Goal: Use online tool/utility: Utilize a website feature to perform a specific function

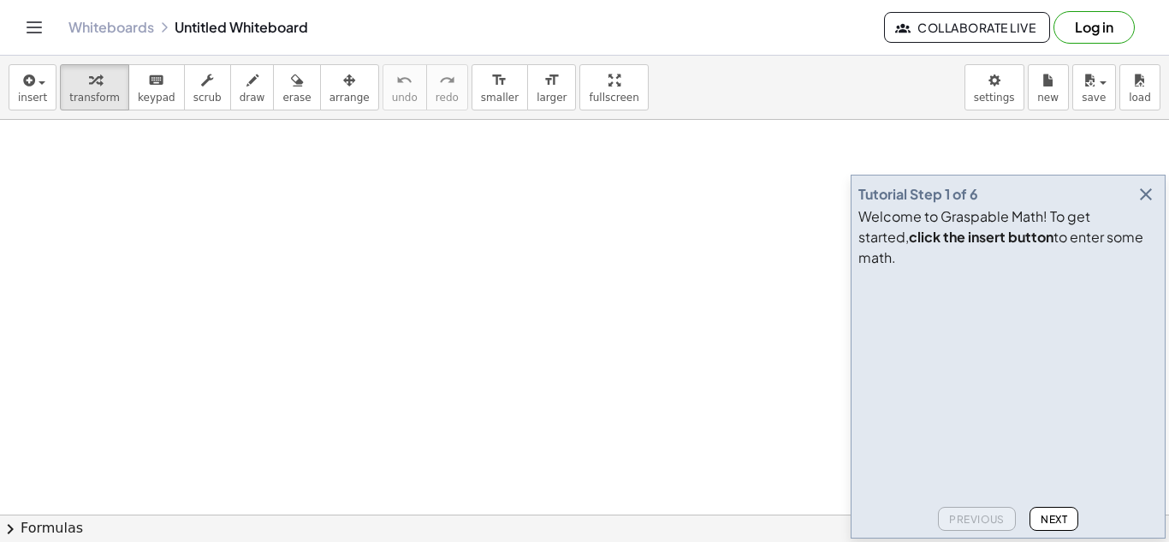
click at [1150, 205] on icon "button" at bounding box center [1146, 194] width 21 height 21
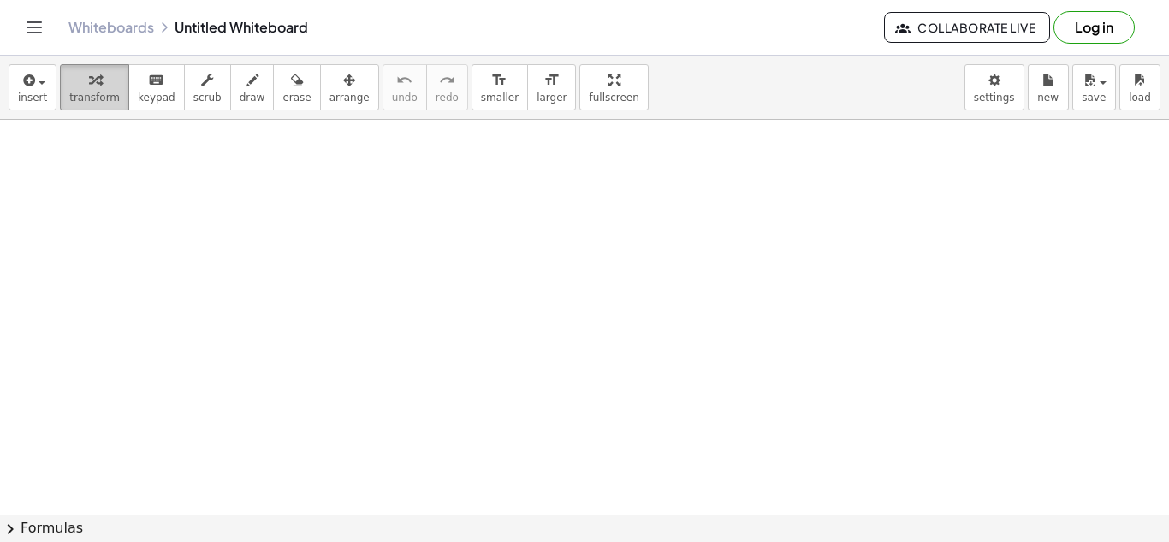
click at [92, 87] on icon "button" at bounding box center [95, 80] width 12 height 21
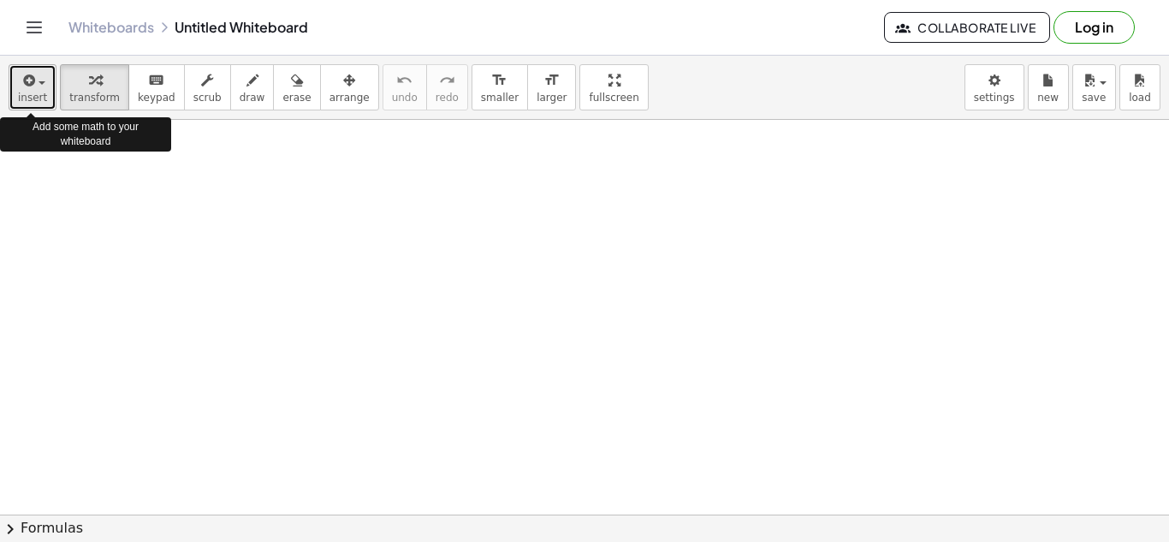
click at [27, 81] on icon "button" at bounding box center [27, 80] width 15 height 21
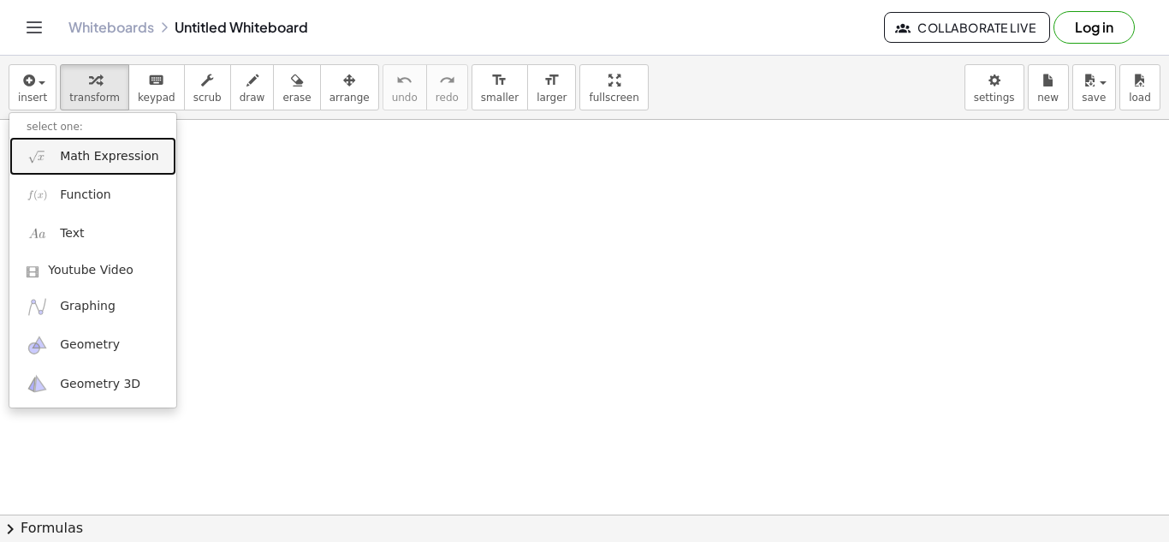
click at [141, 163] on span "Math Expression" at bounding box center [109, 156] width 98 height 17
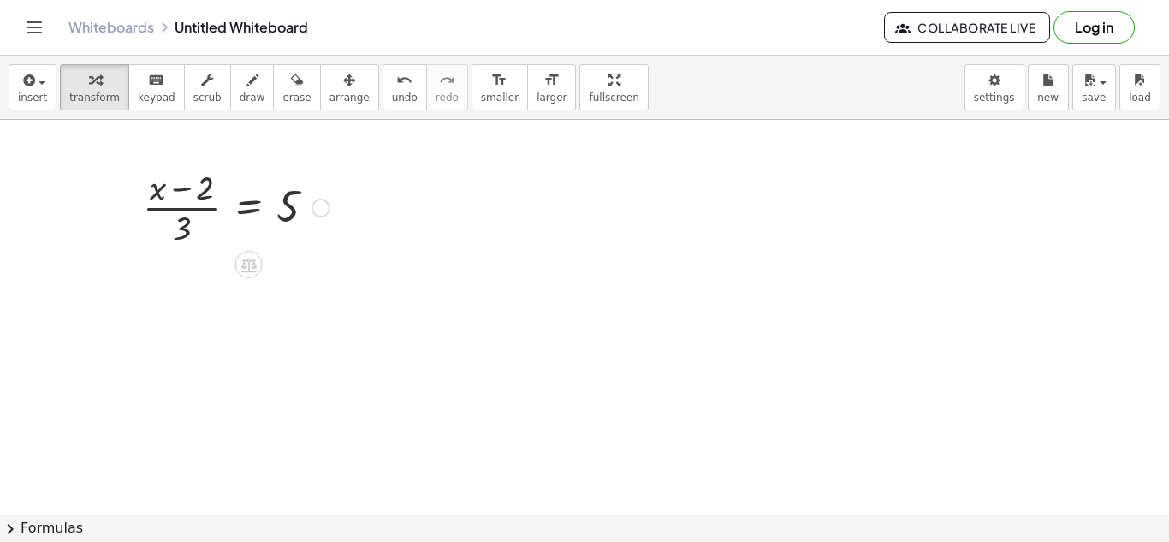
click at [194, 187] on div at bounding box center [236, 206] width 204 height 86
drag, startPoint x: 201, startPoint y: 189, endPoint x: 183, endPoint y: 228, distance: 42.5
click at [183, 228] on div at bounding box center [236, 206] width 204 height 86
drag, startPoint x: 205, startPoint y: 194, endPoint x: 175, endPoint y: 238, distance: 52.5
click at [175, 238] on div at bounding box center [236, 206] width 204 height 86
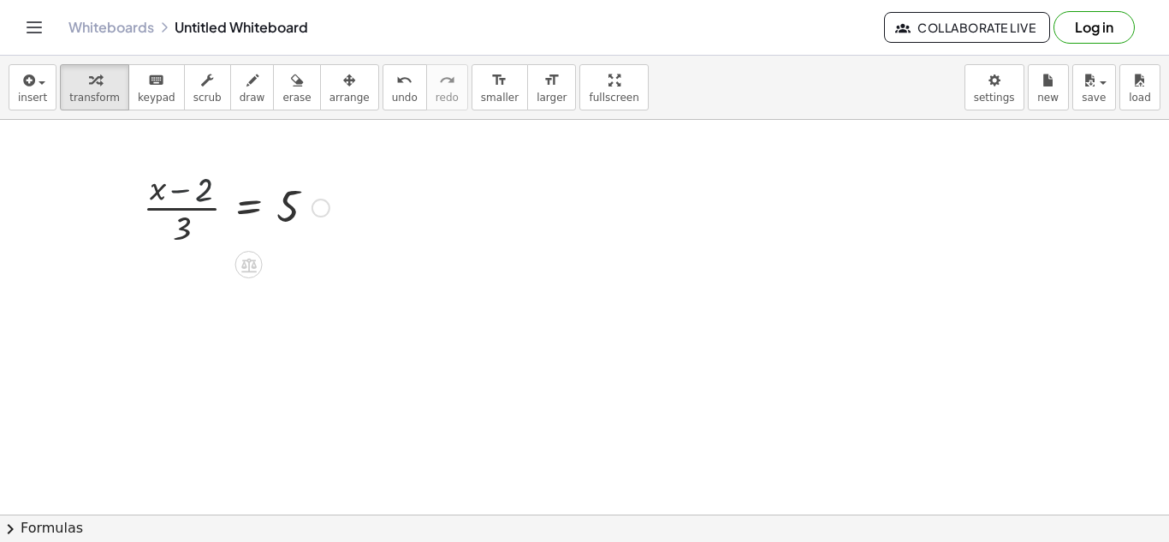
click at [181, 234] on div at bounding box center [236, 206] width 204 height 86
drag, startPoint x: 181, startPoint y: 234, endPoint x: 208, endPoint y: 200, distance: 42.6
click at [208, 200] on div at bounding box center [236, 206] width 204 height 86
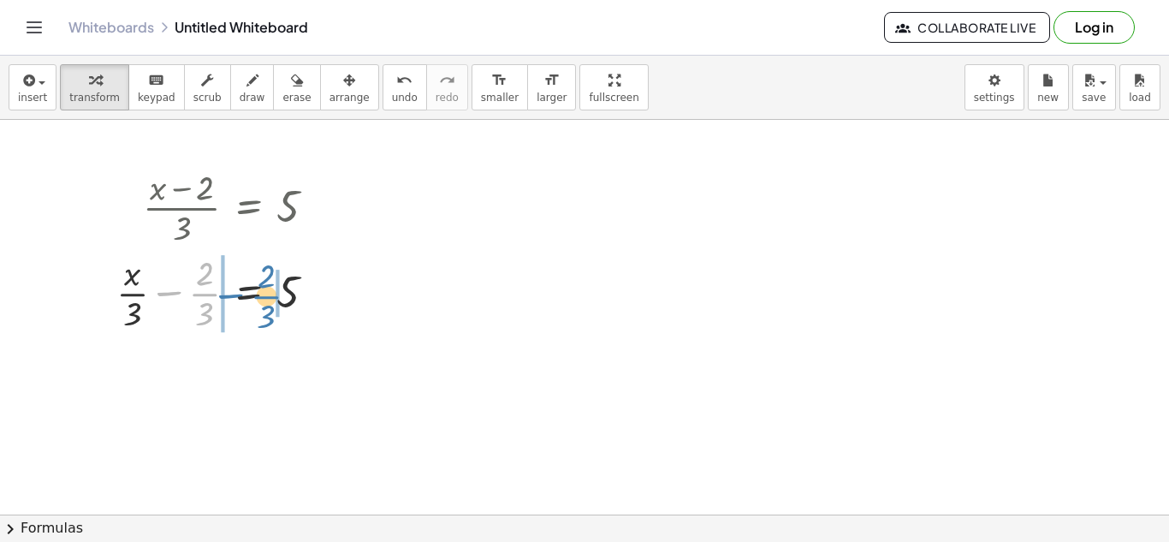
drag, startPoint x: 205, startPoint y: 297, endPoint x: 280, endPoint y: 299, distance: 74.5
click at [280, 299] on div at bounding box center [223, 292] width 230 height 86
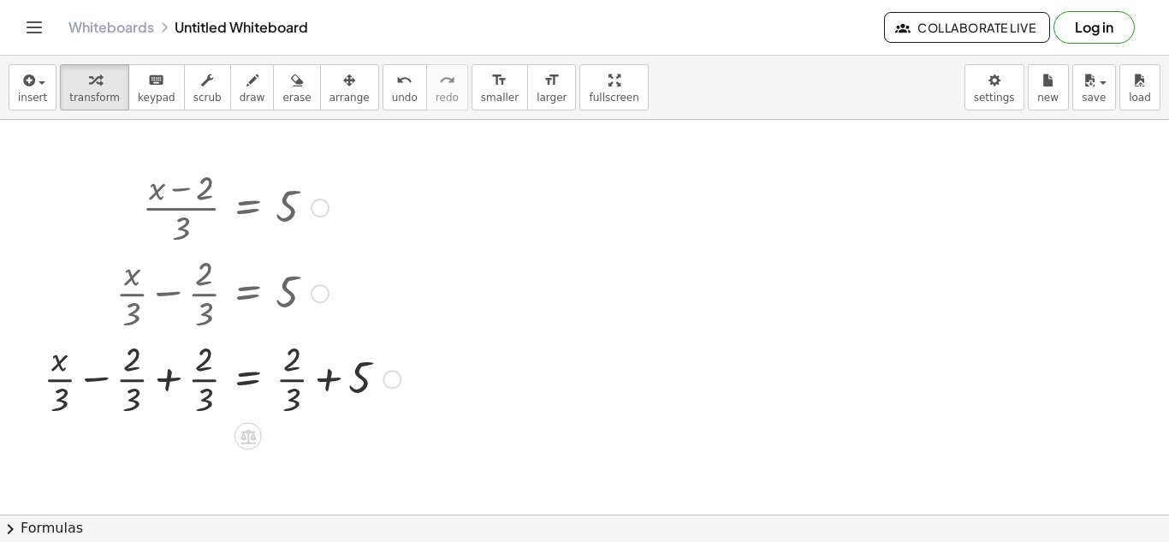
click at [322, 379] on div at bounding box center [222, 378] width 374 height 86
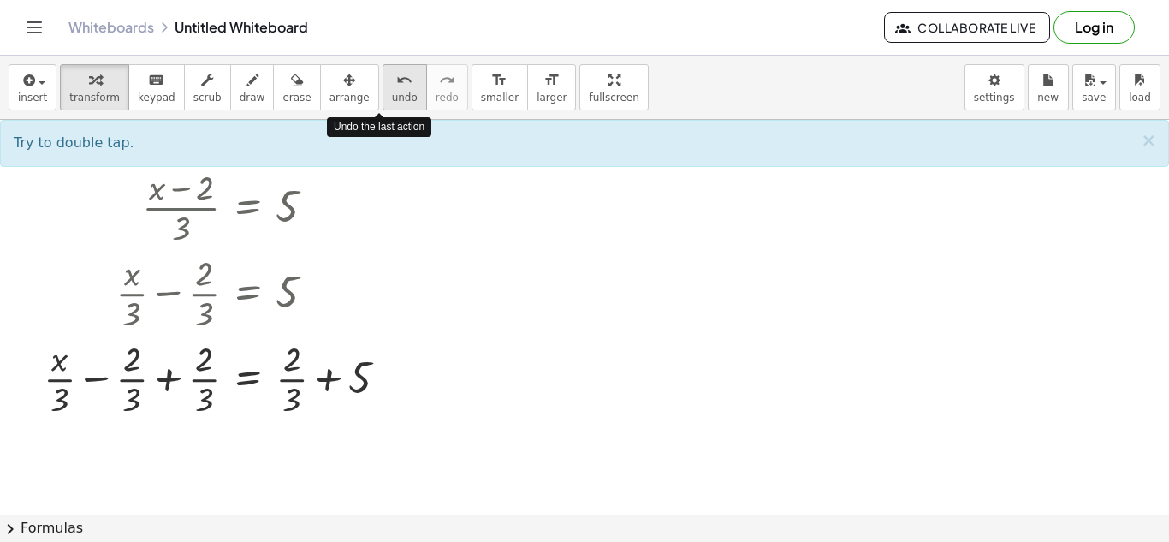
click at [396, 84] on icon "undo" at bounding box center [404, 80] width 16 height 21
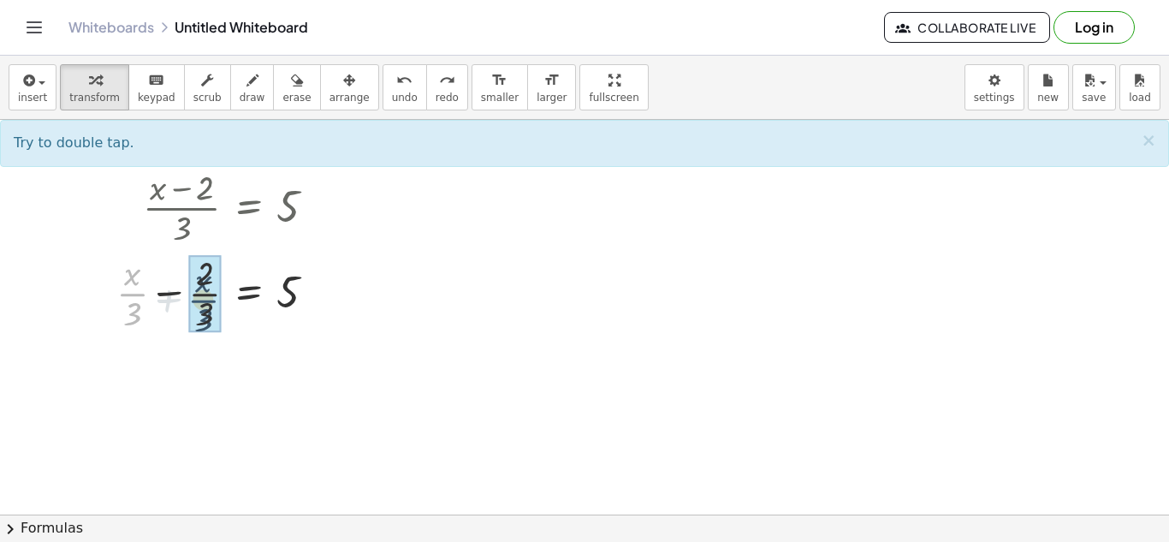
drag, startPoint x: 134, startPoint y: 297, endPoint x: 205, endPoint y: 300, distance: 72.0
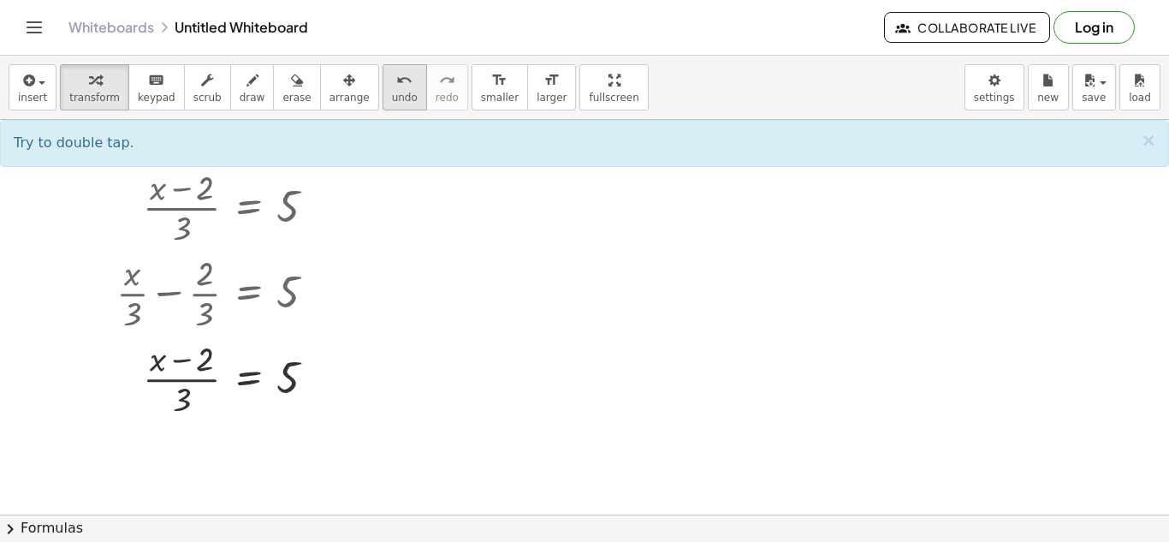
click at [392, 98] on span "undo" at bounding box center [405, 98] width 26 height 12
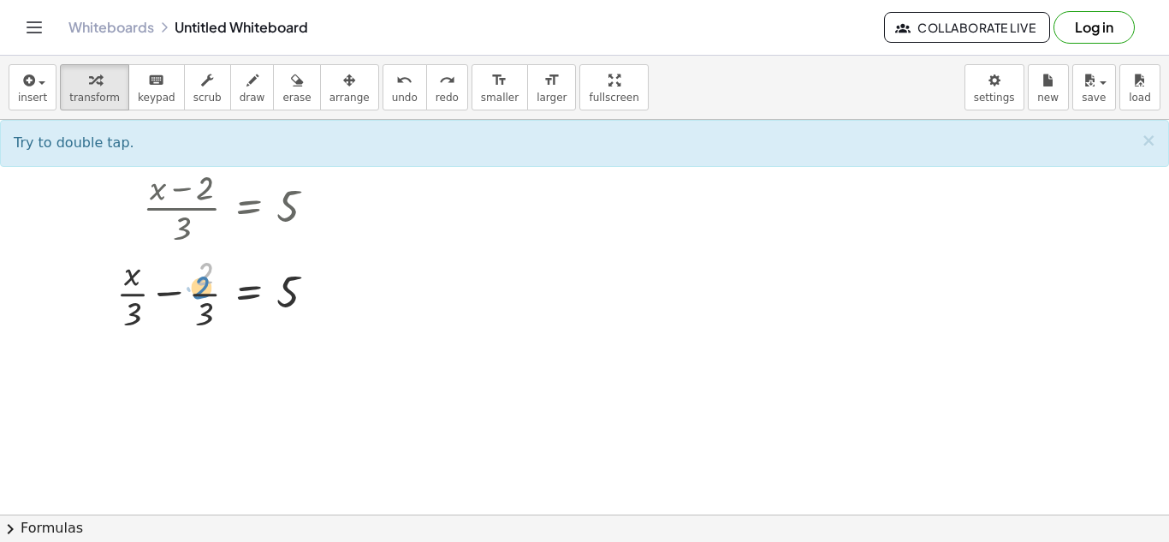
drag, startPoint x: 205, startPoint y: 263, endPoint x: 201, endPoint y: 284, distance: 21.7
click at [201, 284] on div at bounding box center [223, 292] width 230 height 86
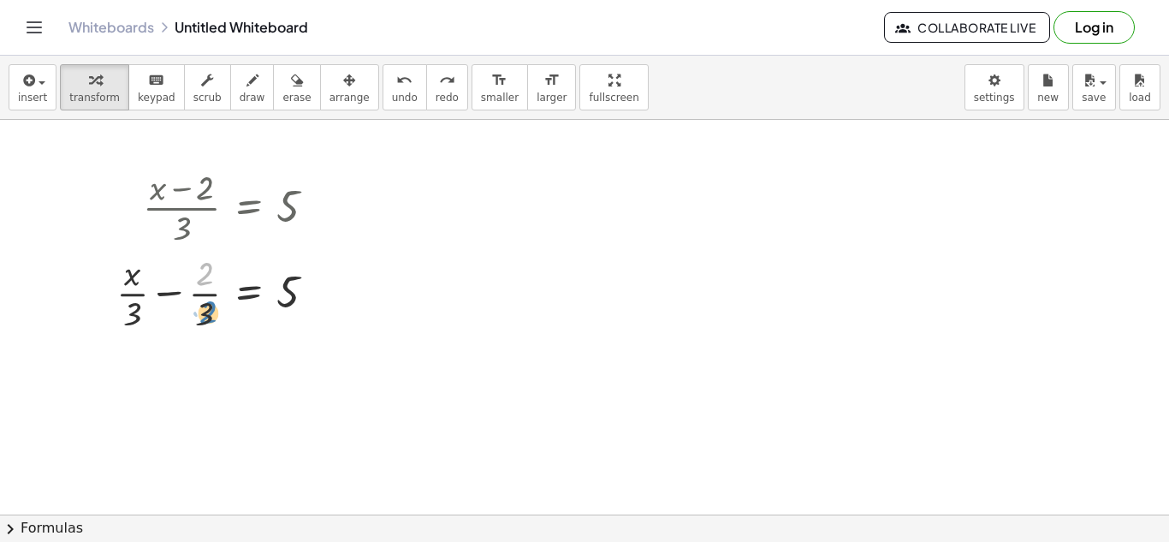
drag, startPoint x: 201, startPoint y: 279, endPoint x: 205, endPoint y: 318, distance: 38.8
click at [205, 318] on div at bounding box center [223, 292] width 230 height 86
drag, startPoint x: 205, startPoint y: 318, endPoint x: 145, endPoint y: 292, distance: 66.0
click at [145, 292] on div at bounding box center [223, 292] width 230 height 86
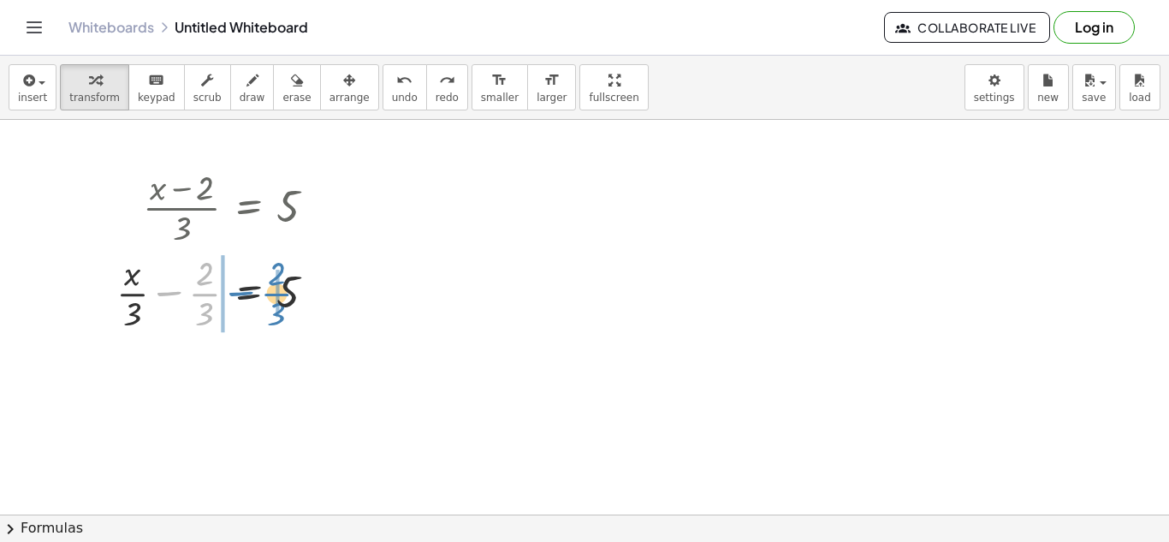
drag, startPoint x: 165, startPoint y: 294, endPoint x: 237, endPoint y: 294, distance: 71.9
click at [237, 294] on div at bounding box center [223, 292] width 230 height 86
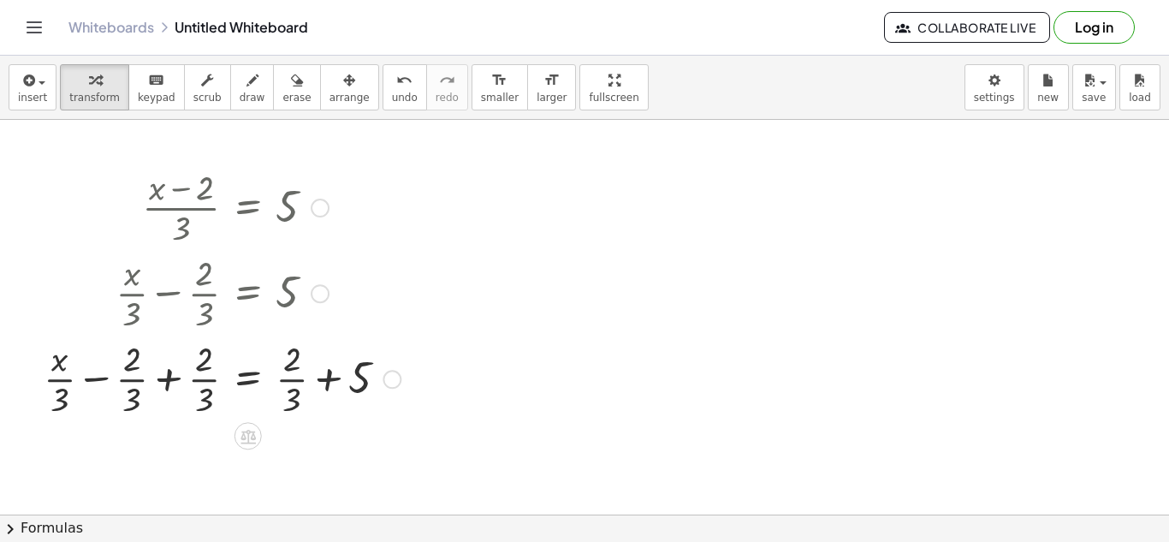
click at [291, 363] on div at bounding box center [222, 378] width 374 height 86
drag, startPoint x: 291, startPoint y: 363, endPoint x: 362, endPoint y: 375, distance: 72.0
click at [362, 375] on div at bounding box center [222, 378] width 374 height 86
click at [1051, 109] on button "new" at bounding box center [1048, 87] width 41 height 46
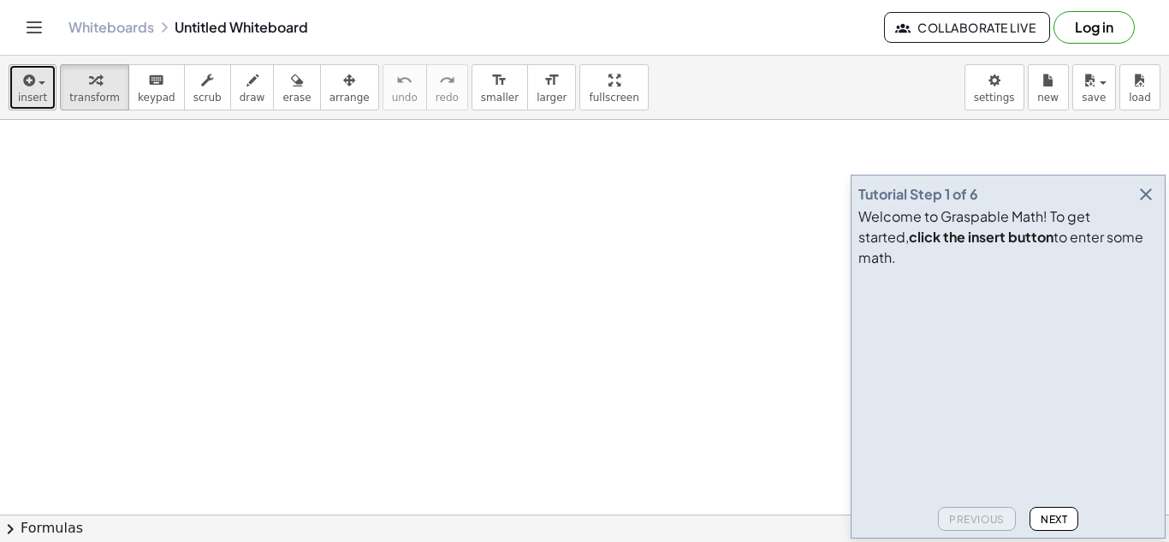
click at [43, 77] on div "button" at bounding box center [32, 79] width 29 height 21
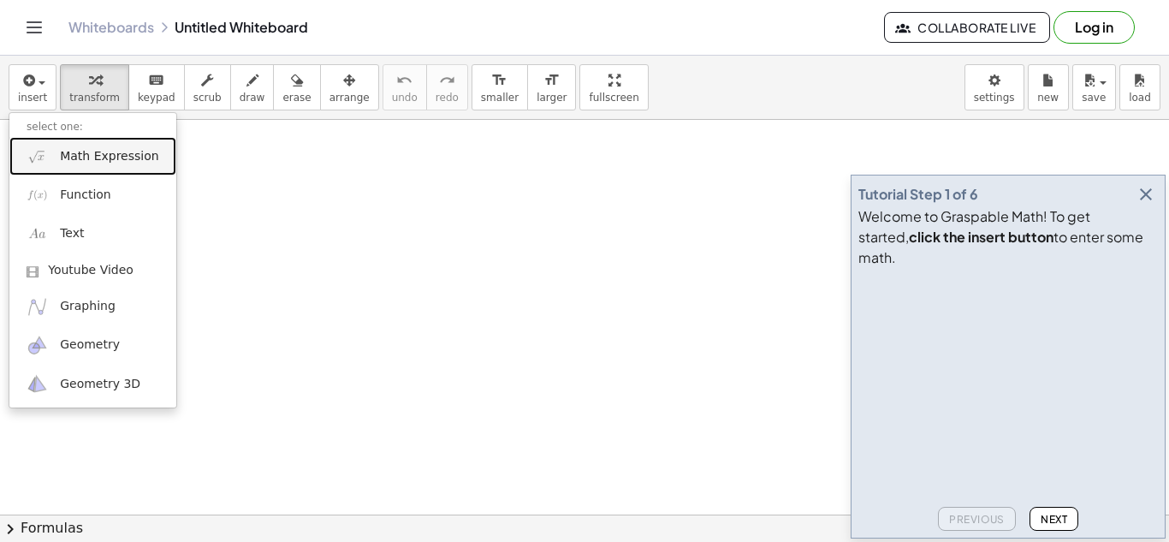
click at [99, 172] on link "Math Expression" at bounding box center [92, 156] width 167 height 39
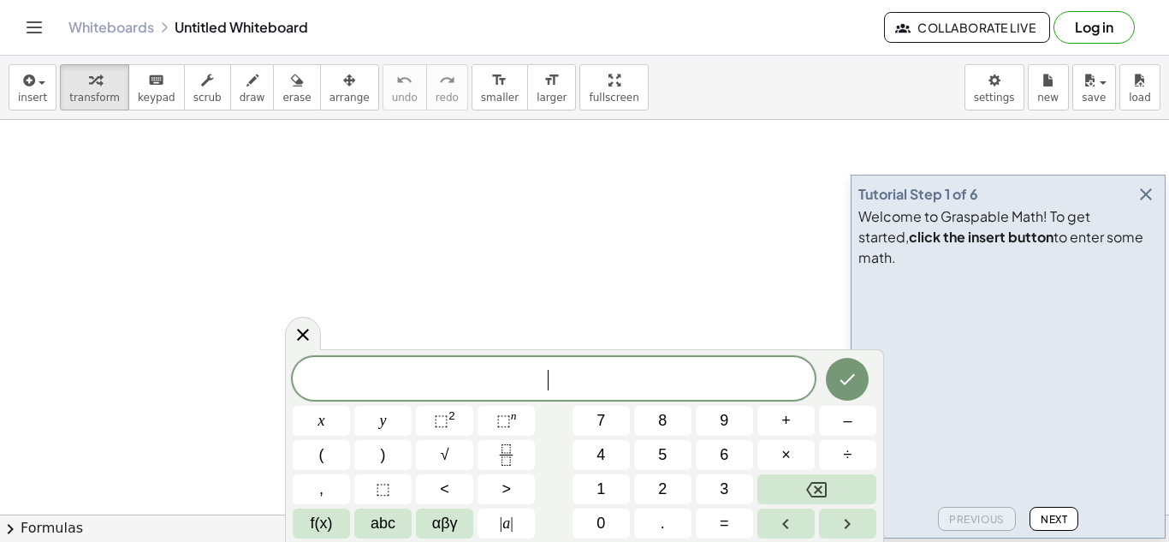
scroll to position [2, 0]
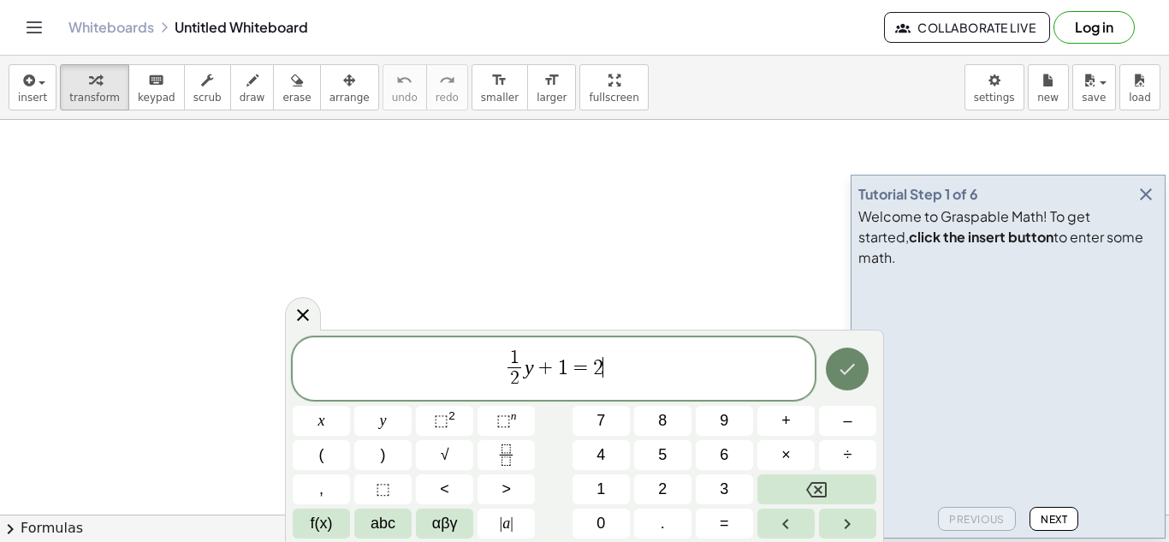
click at [858, 377] on button "Done" at bounding box center [847, 369] width 43 height 43
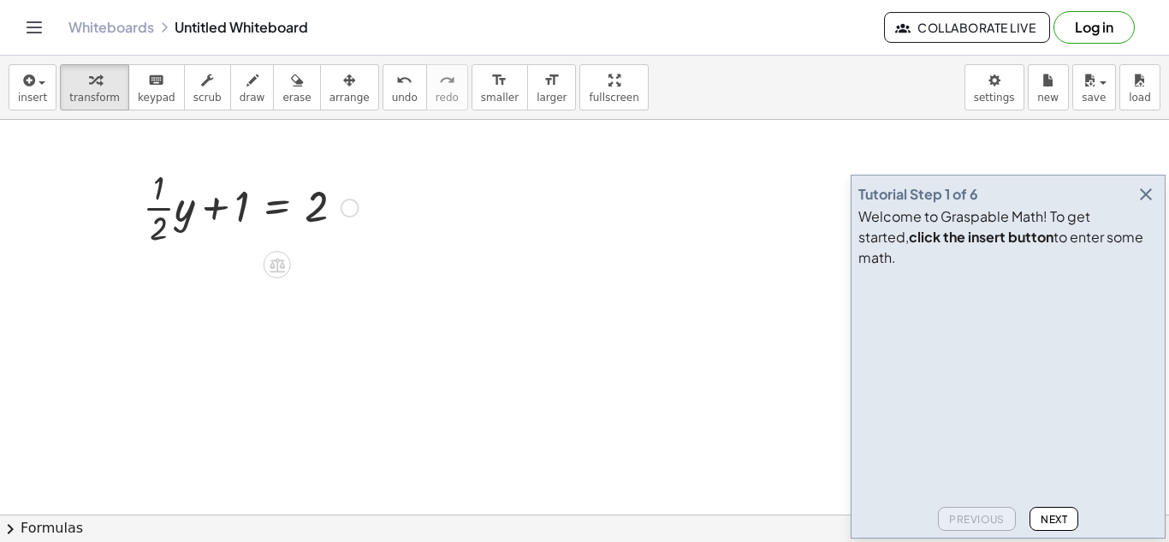
click at [230, 208] on div at bounding box center [250, 206] width 233 height 86
click at [245, 209] on div at bounding box center [250, 206] width 233 height 86
click at [247, 219] on div at bounding box center [250, 206] width 233 height 86
click at [282, 205] on div at bounding box center [250, 206] width 233 height 86
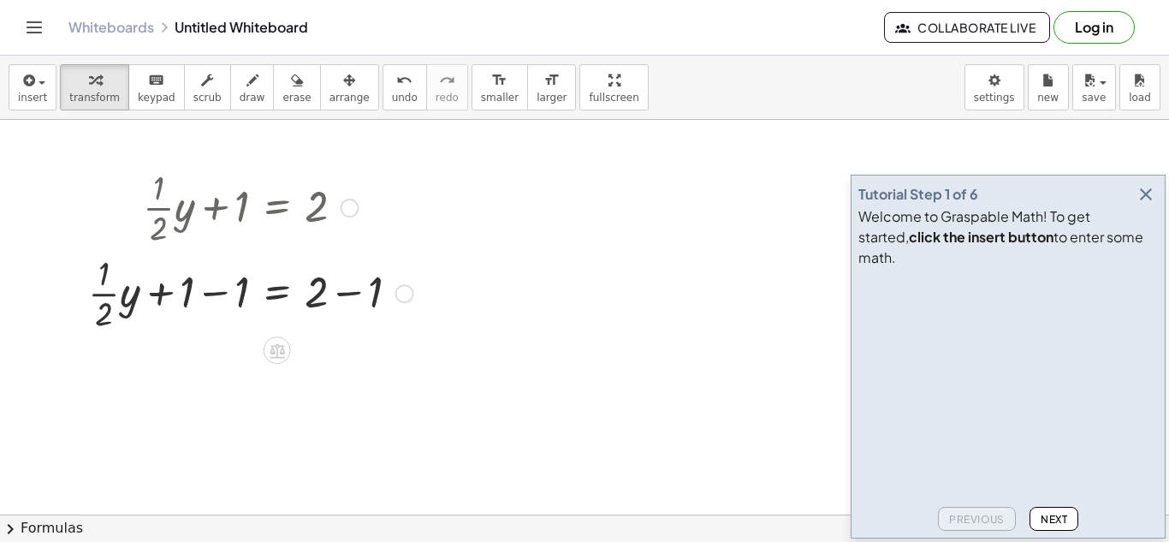
click at [209, 295] on div at bounding box center [251, 292] width 342 height 86
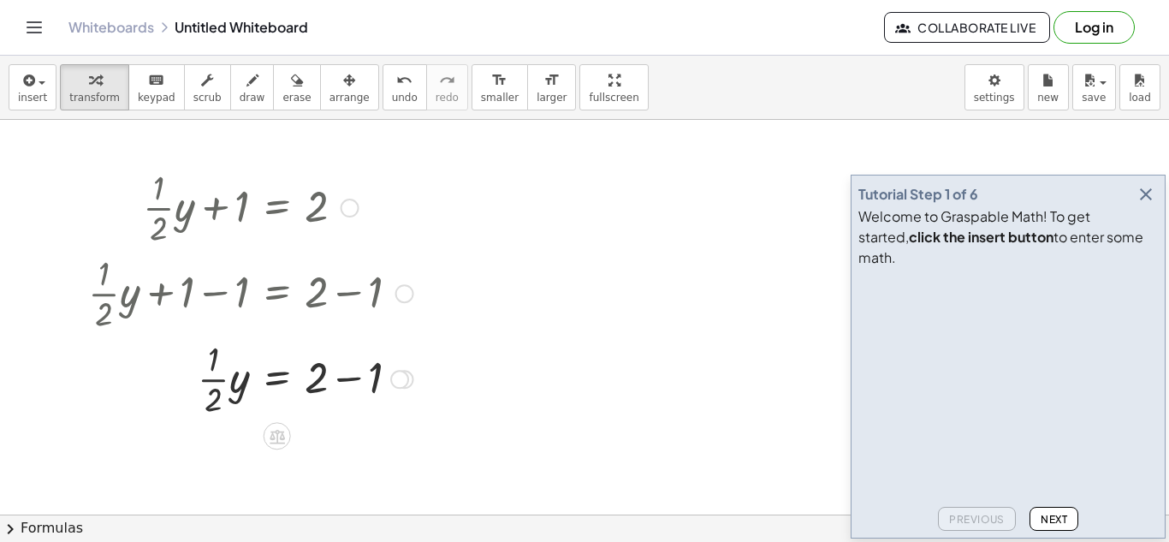
click at [363, 377] on div at bounding box center [251, 378] width 342 height 86
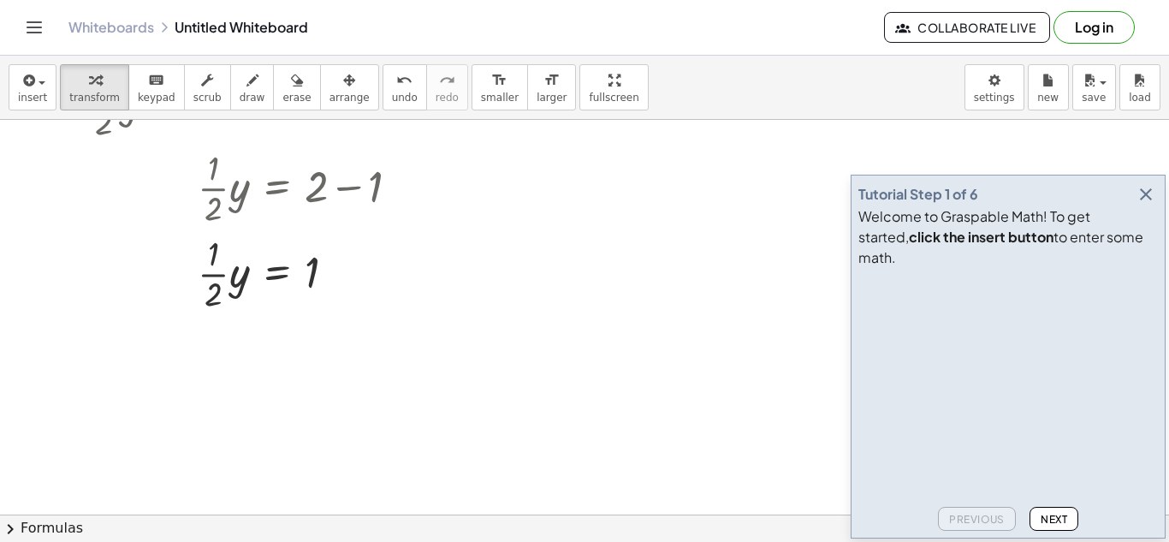
scroll to position [178, 0]
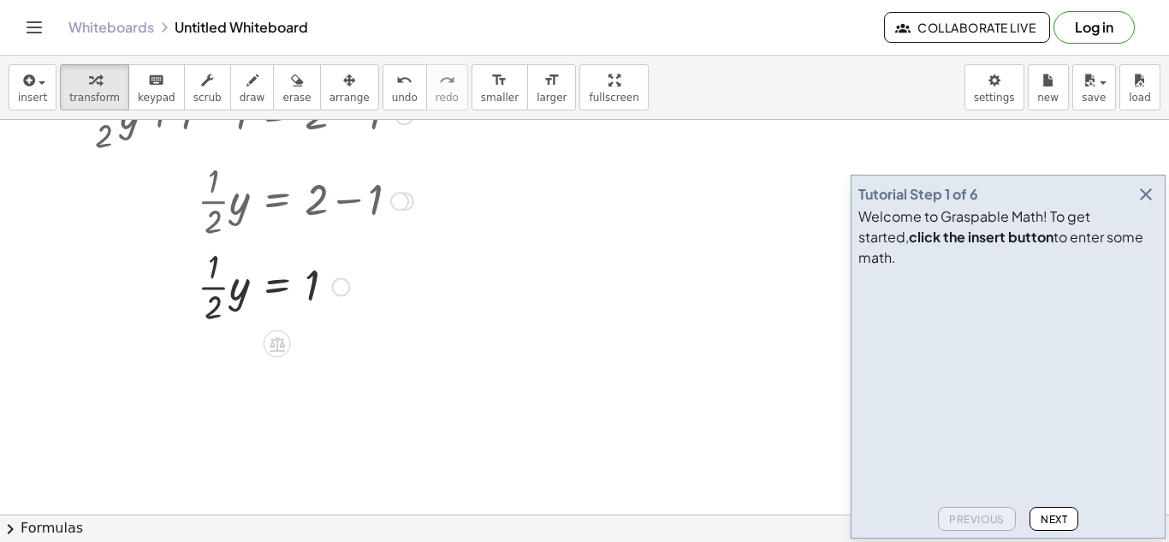
click at [214, 290] on div at bounding box center [251, 285] width 342 height 86
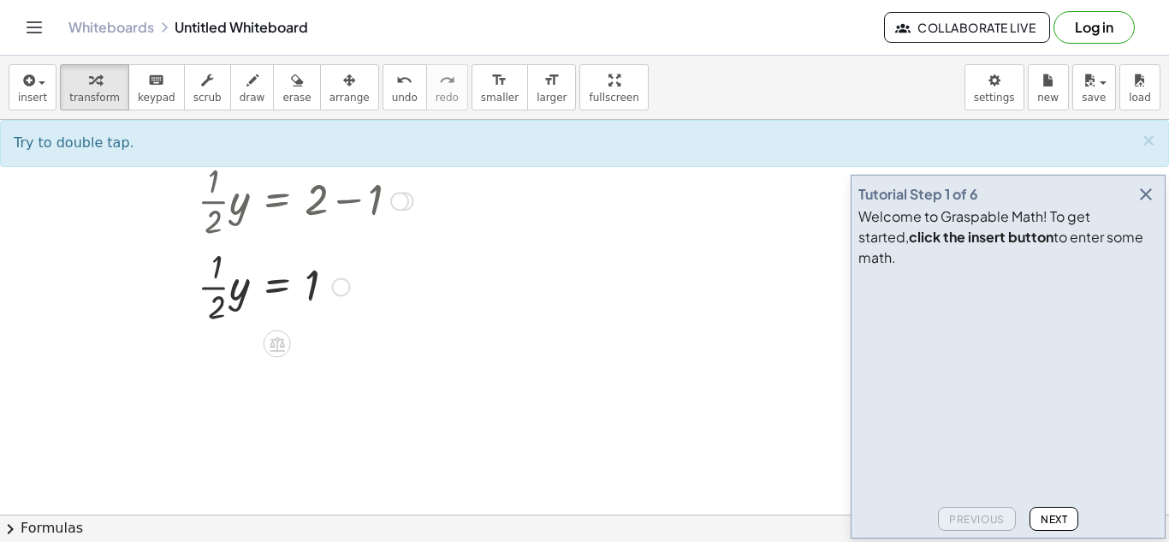
click at [238, 297] on div at bounding box center [251, 285] width 342 height 86
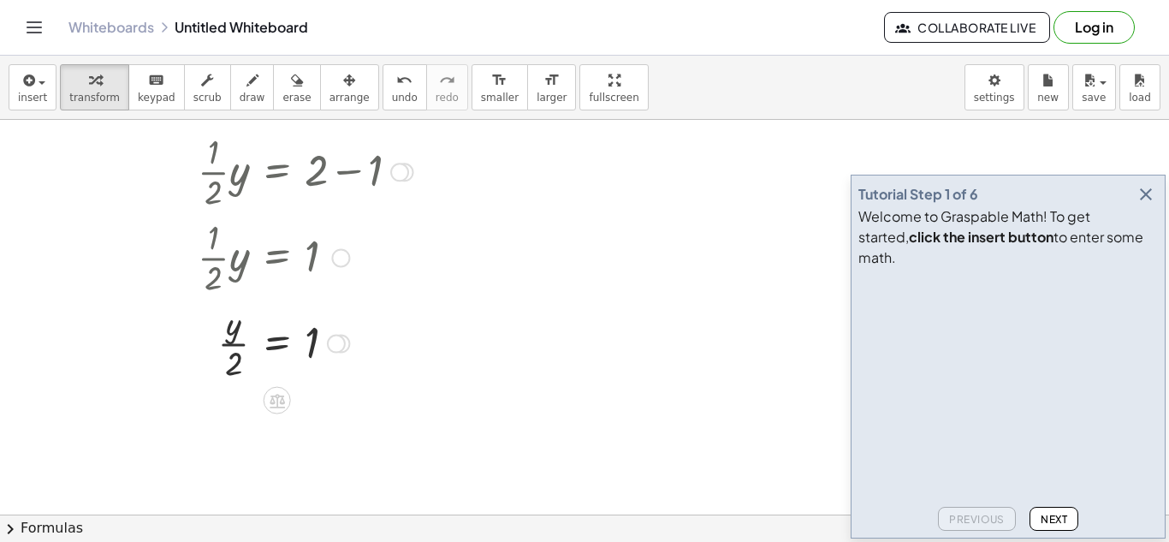
scroll to position [199, 0]
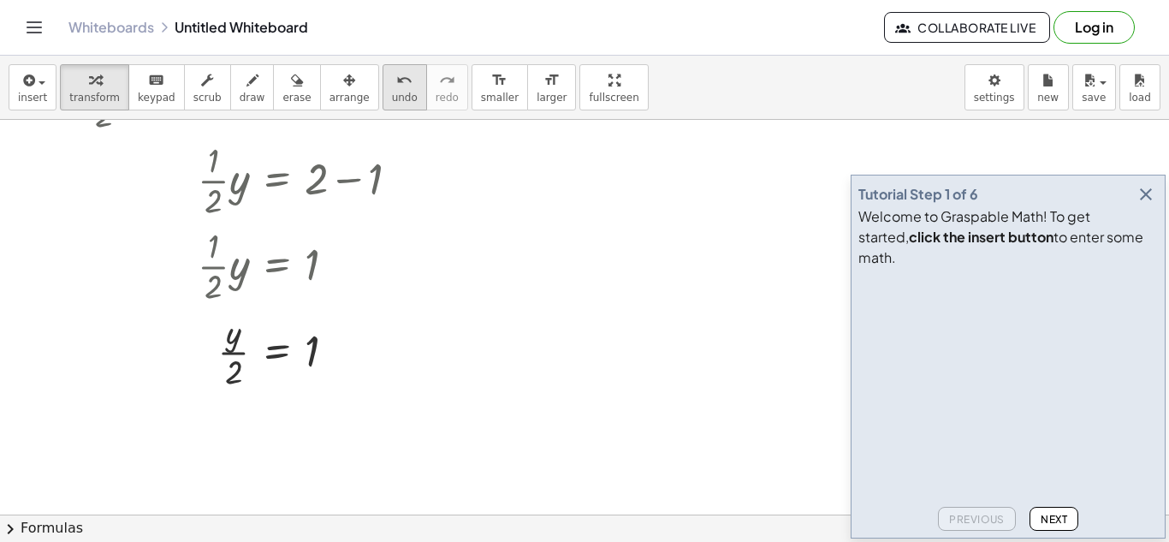
click at [392, 90] on button "undo undo" at bounding box center [405, 87] width 45 height 46
click at [279, 321] on icon at bounding box center [277, 323] width 18 height 18
click at [279, 324] on span "×" at bounding box center [277, 324] width 10 height 25
click at [392, 101] on span "undo" at bounding box center [405, 98] width 26 height 12
click at [277, 262] on div at bounding box center [250, 265] width 257 height 86
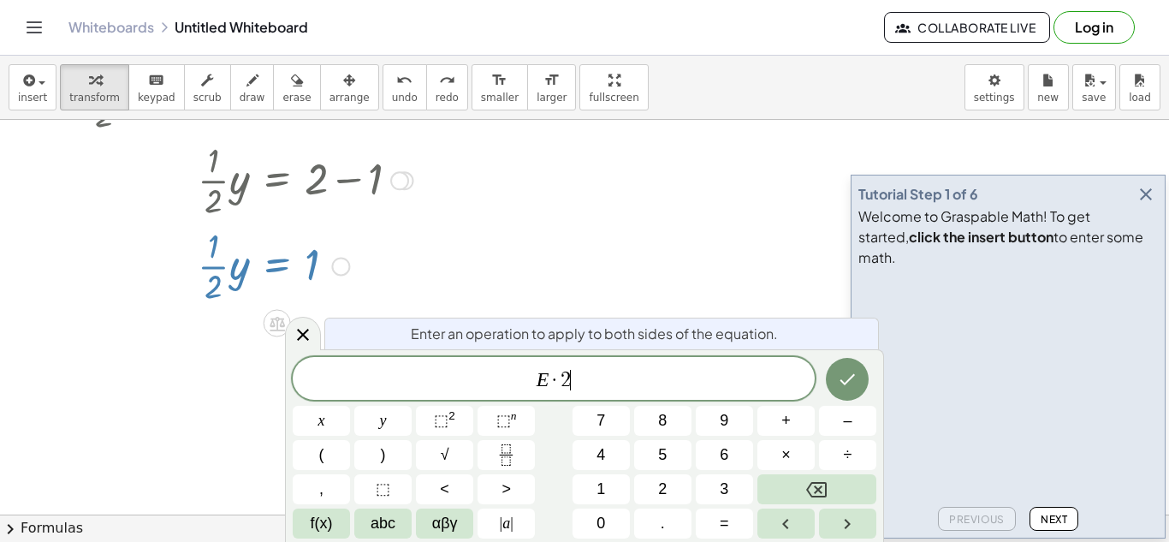
scroll to position [0, 0]
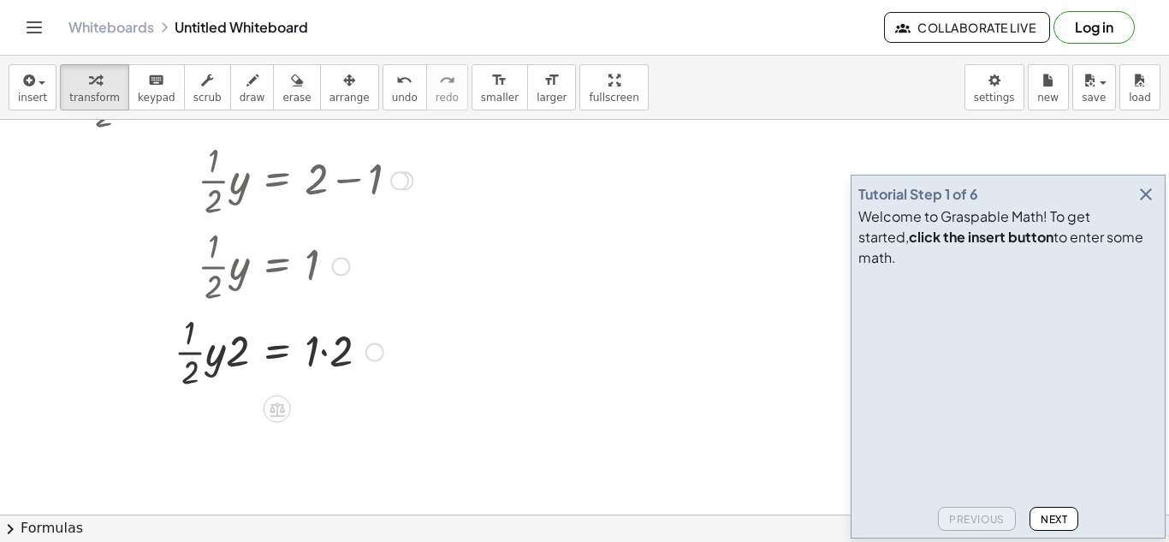
click at [335, 355] on div at bounding box center [251, 351] width 342 height 86
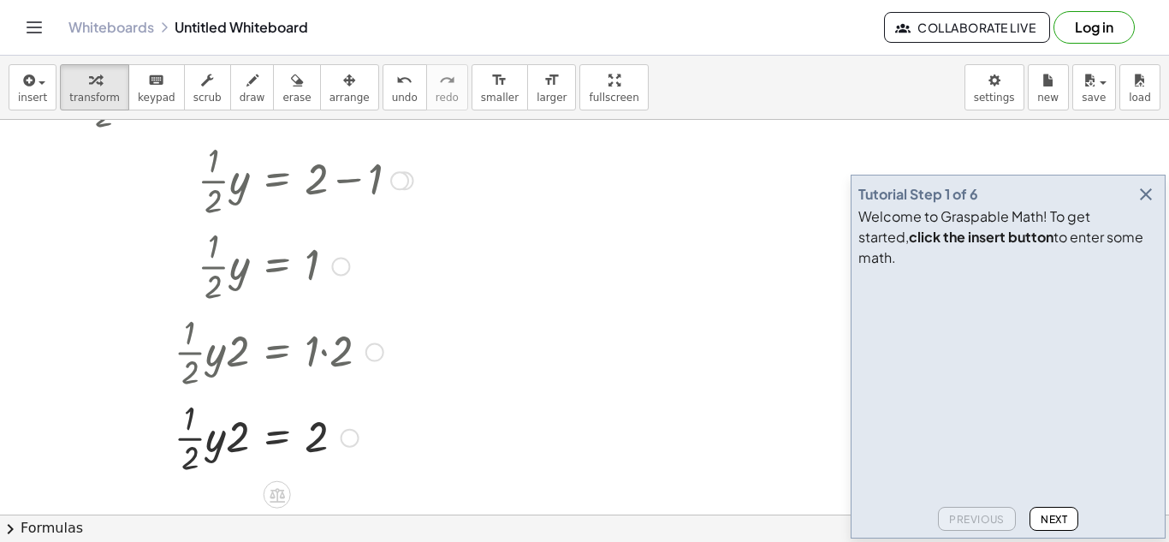
click at [206, 439] on div at bounding box center [251, 437] width 342 height 86
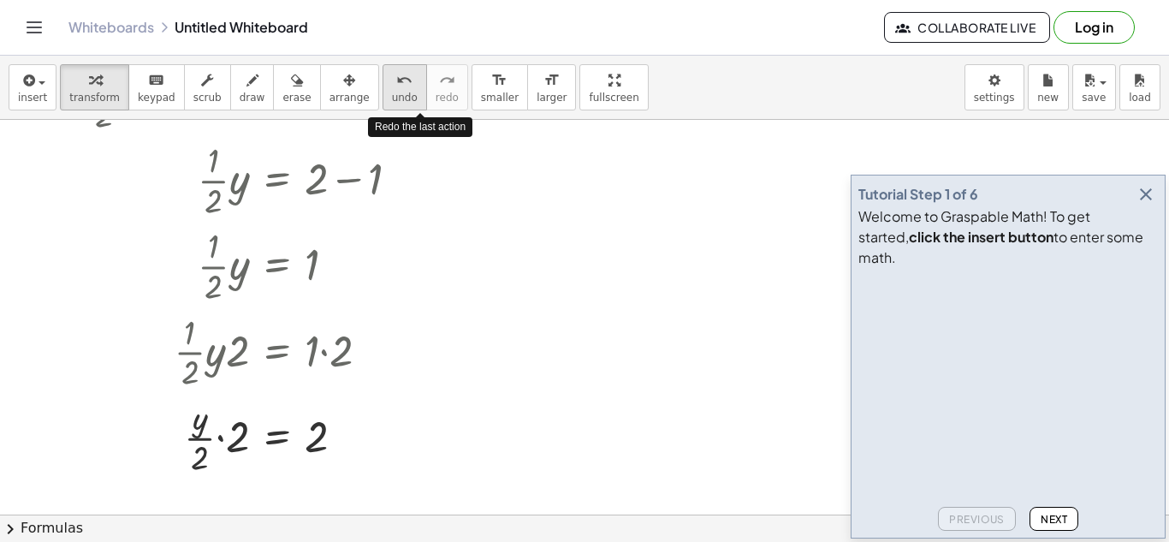
click at [398, 91] on button "undo undo" at bounding box center [405, 87] width 45 height 46
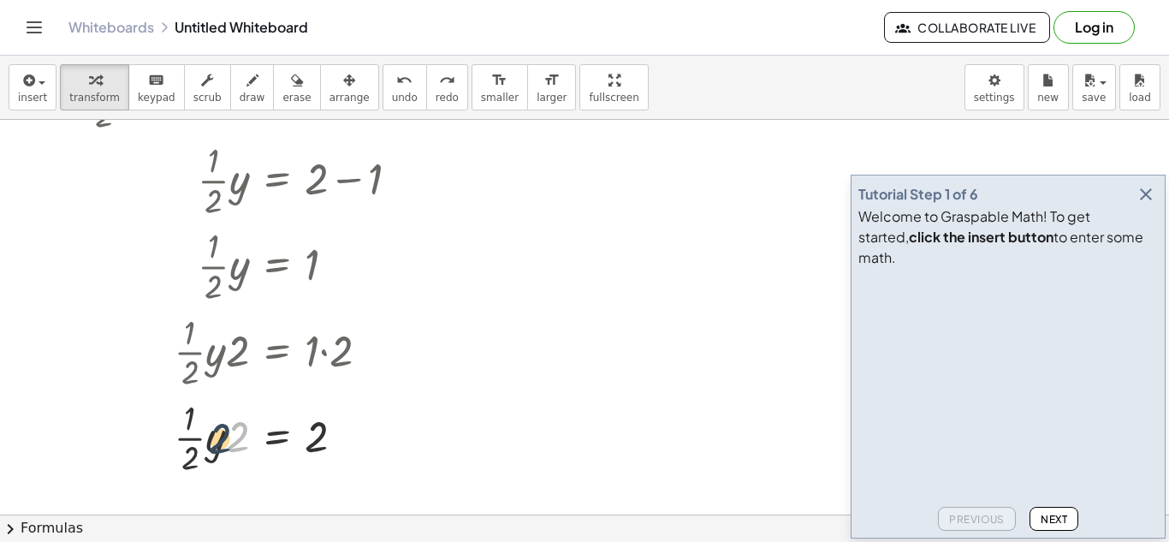
drag, startPoint x: 235, startPoint y: 438, endPoint x: 215, endPoint y: 440, distance: 20.6
click at [215, 440] on div at bounding box center [249, 437] width 343 height 86
click at [234, 443] on div at bounding box center [249, 437] width 343 height 86
click at [227, 444] on div at bounding box center [249, 437] width 343 height 86
click at [198, 431] on div at bounding box center [249, 437] width 343 height 86
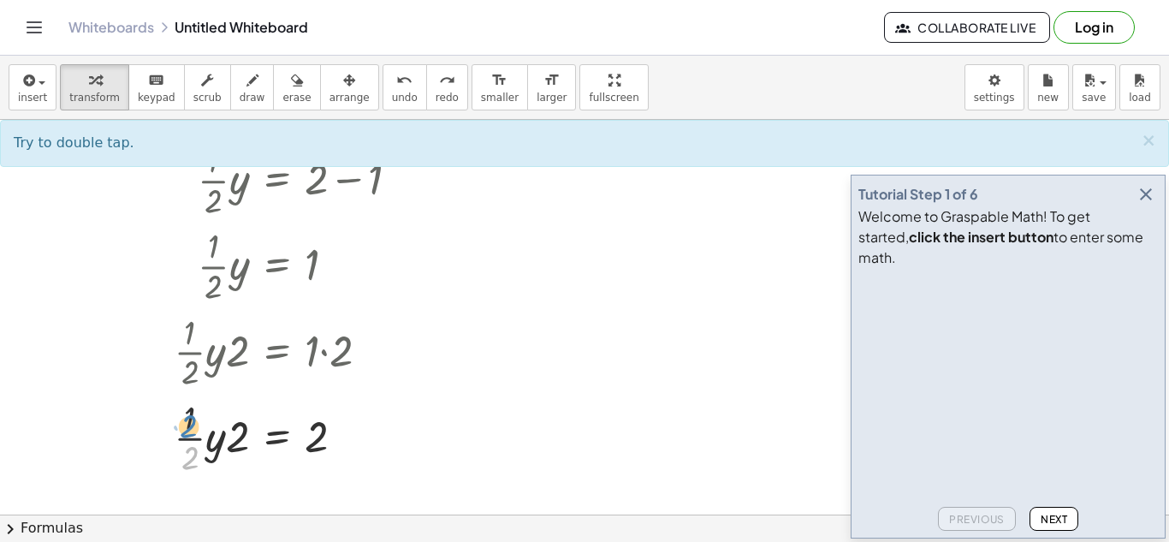
drag, startPoint x: 193, startPoint y: 454, endPoint x: 193, endPoint y: 421, distance: 32.5
click at [193, 421] on div at bounding box center [249, 437] width 343 height 86
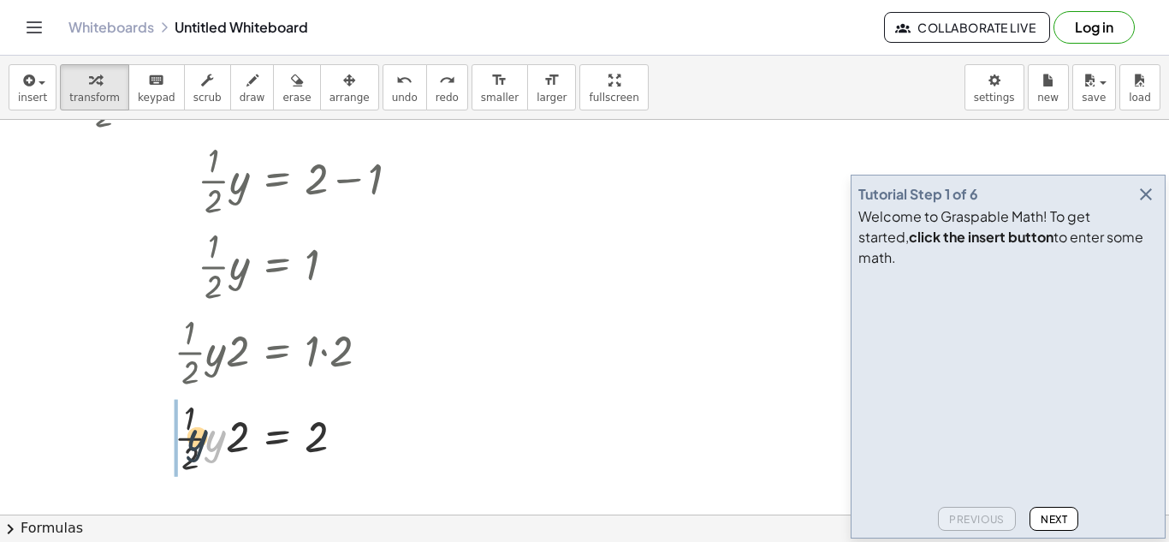
drag, startPoint x: 217, startPoint y: 446, endPoint x: 184, endPoint y: 427, distance: 38.3
click at [210, 432] on div at bounding box center [251, 437] width 342 height 86
click at [217, 436] on div at bounding box center [251, 437] width 342 height 86
click at [396, 88] on icon "undo" at bounding box center [404, 80] width 16 height 21
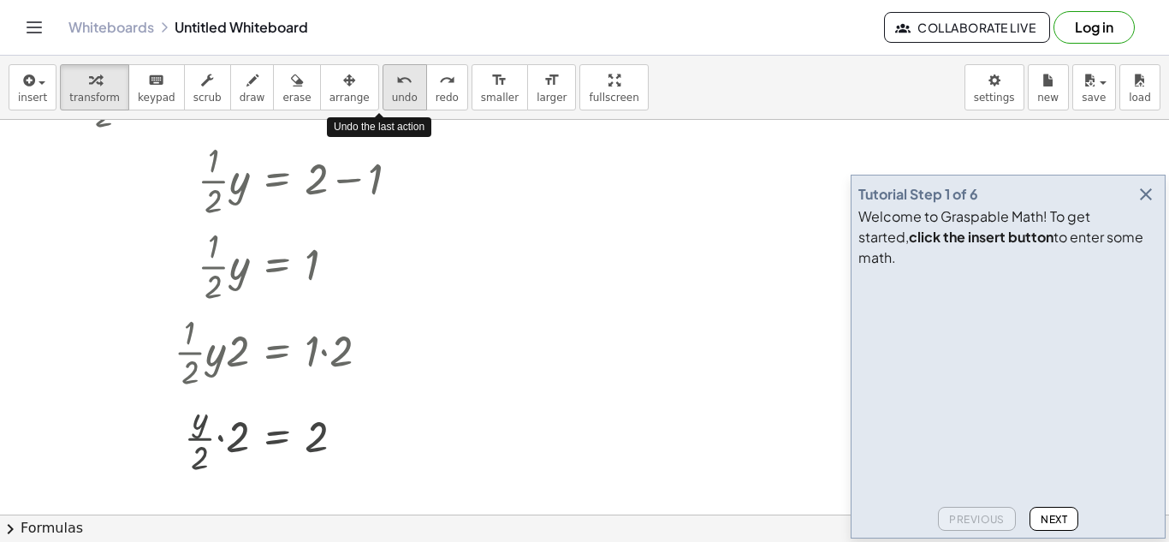
click at [396, 88] on icon "undo" at bounding box center [404, 80] width 16 height 21
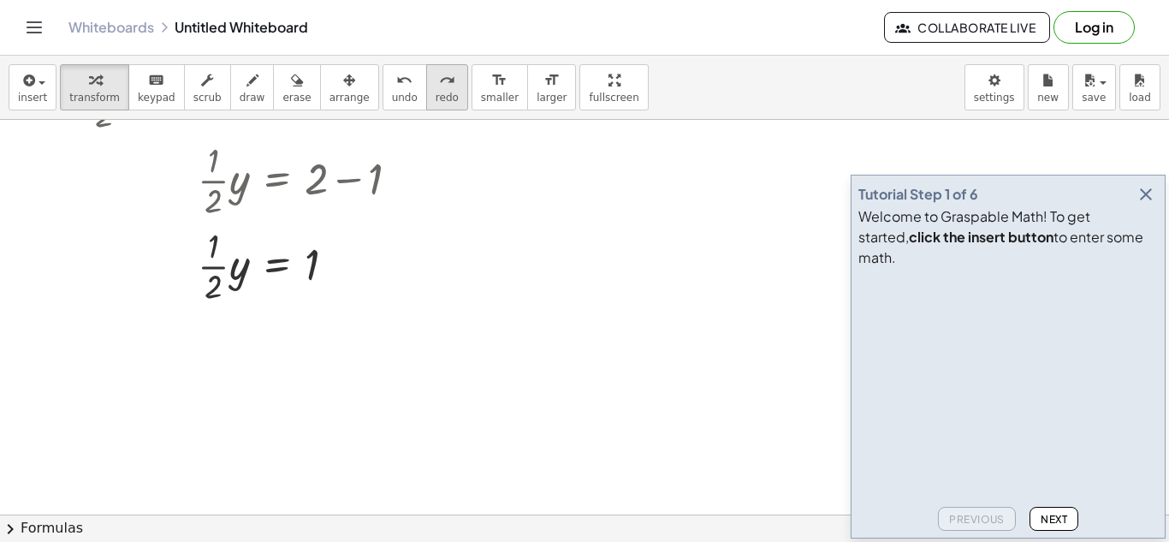
click at [426, 85] on button "redo redo" at bounding box center [447, 87] width 42 height 46
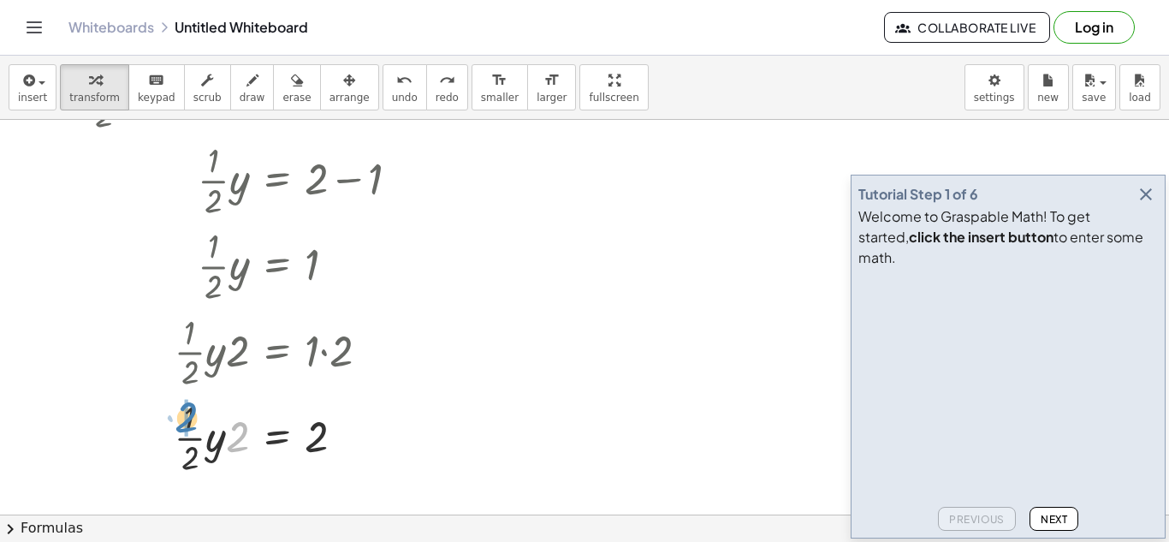
drag, startPoint x: 238, startPoint y: 432, endPoint x: 189, endPoint y: 412, distance: 52.9
click at [189, 412] on div at bounding box center [251, 437] width 342 height 86
click at [222, 448] on div at bounding box center [251, 437] width 342 height 86
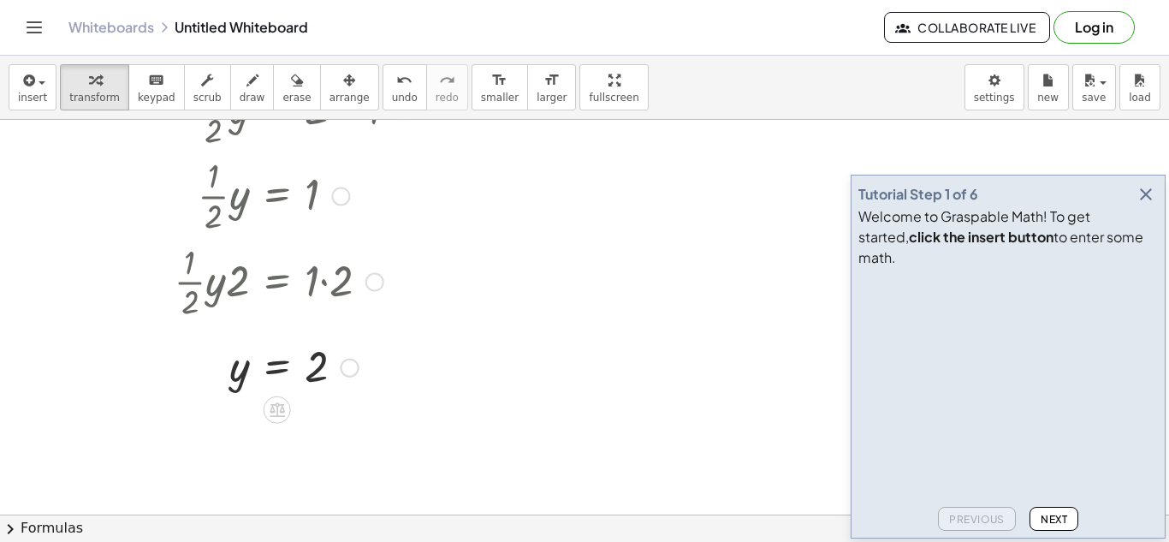
scroll to position [262, 0]
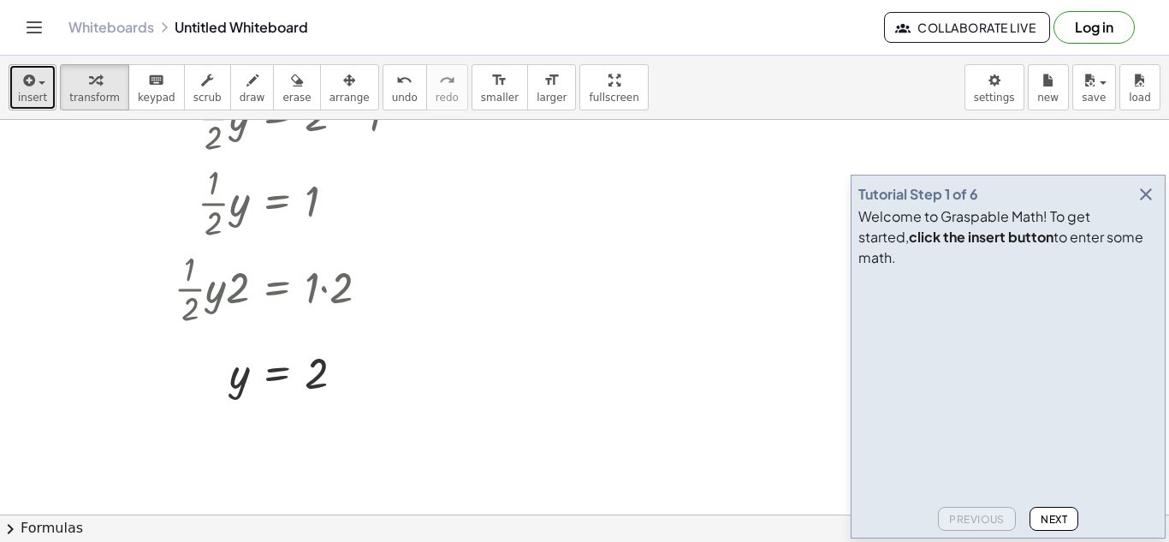
click at [35, 83] on span "button" at bounding box center [36, 82] width 3 height 12
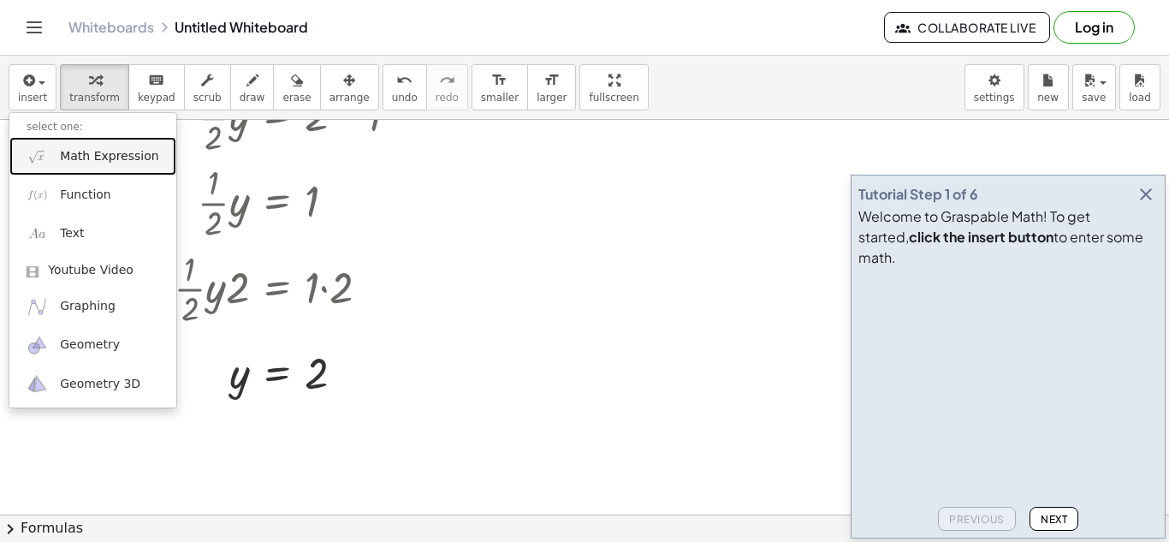
click at [80, 162] on span "Math Expression" at bounding box center [109, 156] width 98 height 17
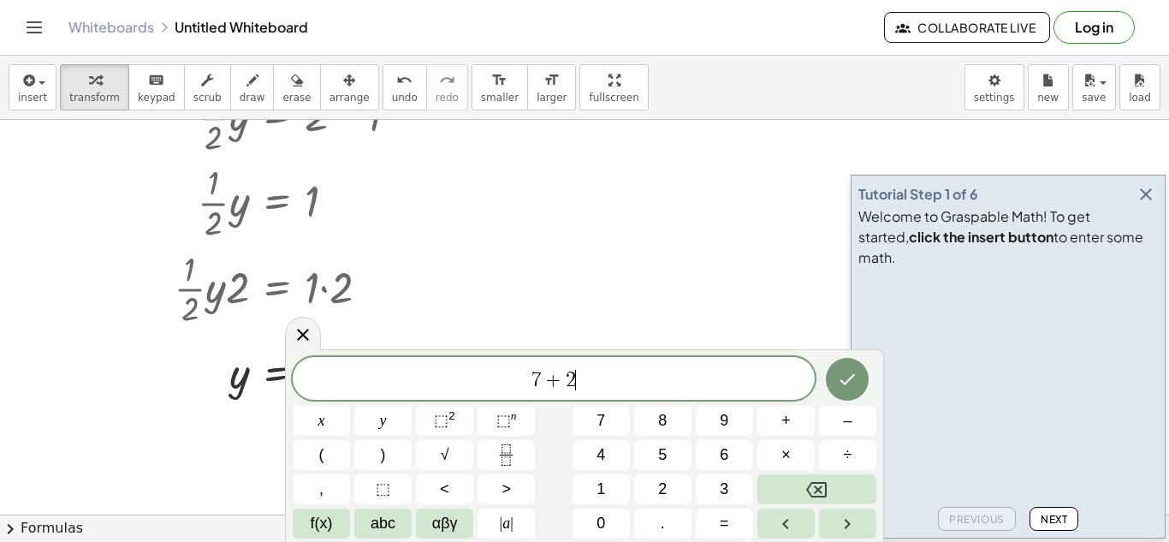
scroll to position [13, 0]
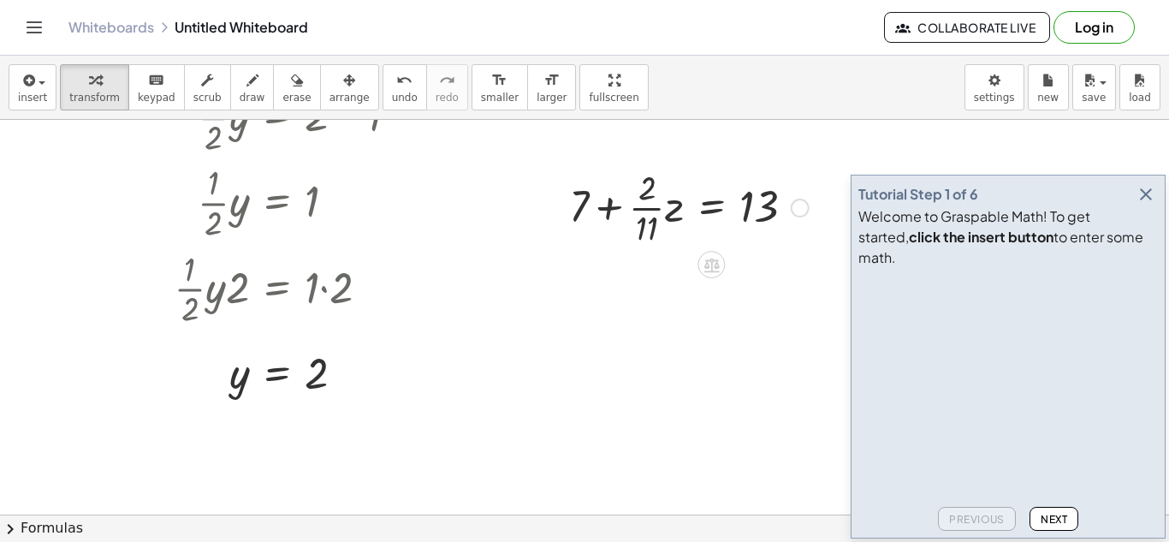
click at [709, 209] on div at bounding box center [689, 206] width 257 height 86
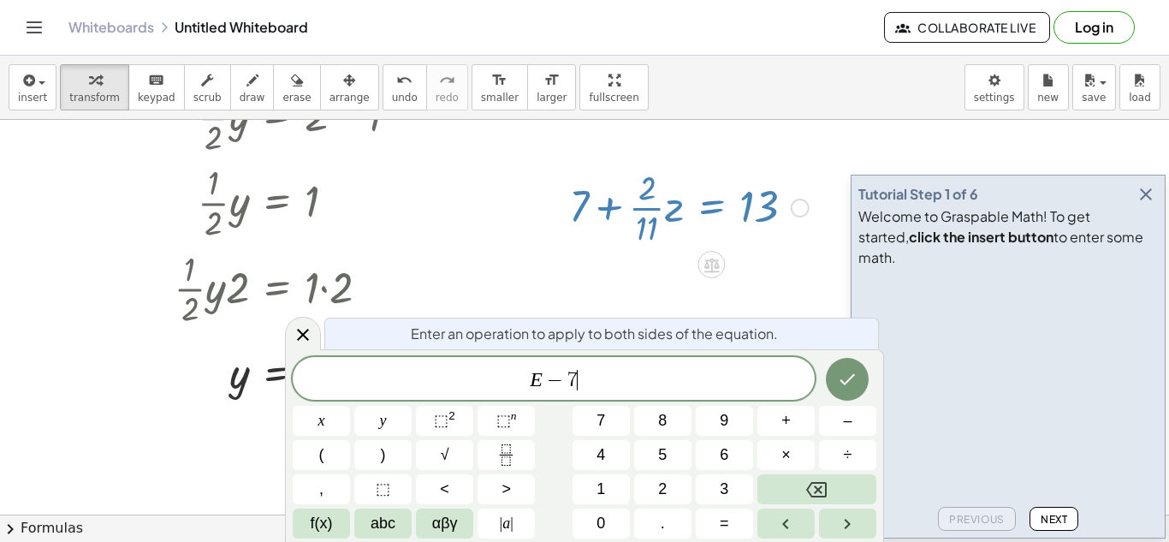
scroll to position [19, 0]
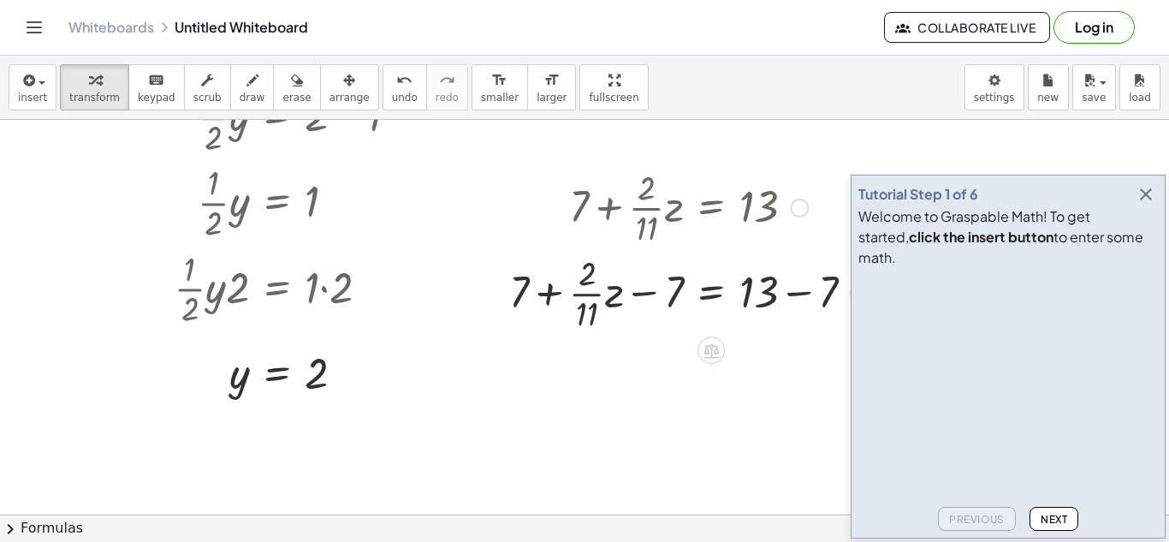
click at [800, 295] on div at bounding box center [689, 292] width 376 height 86
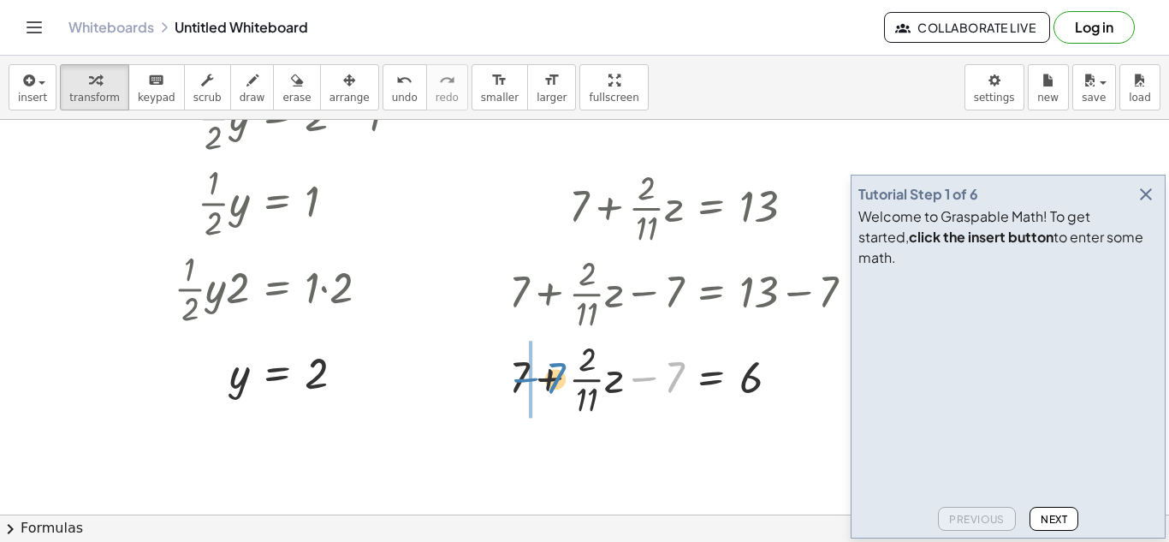
drag, startPoint x: 674, startPoint y: 378, endPoint x: 542, endPoint y: 377, distance: 131.8
click at [542, 377] on div at bounding box center [689, 378] width 376 height 86
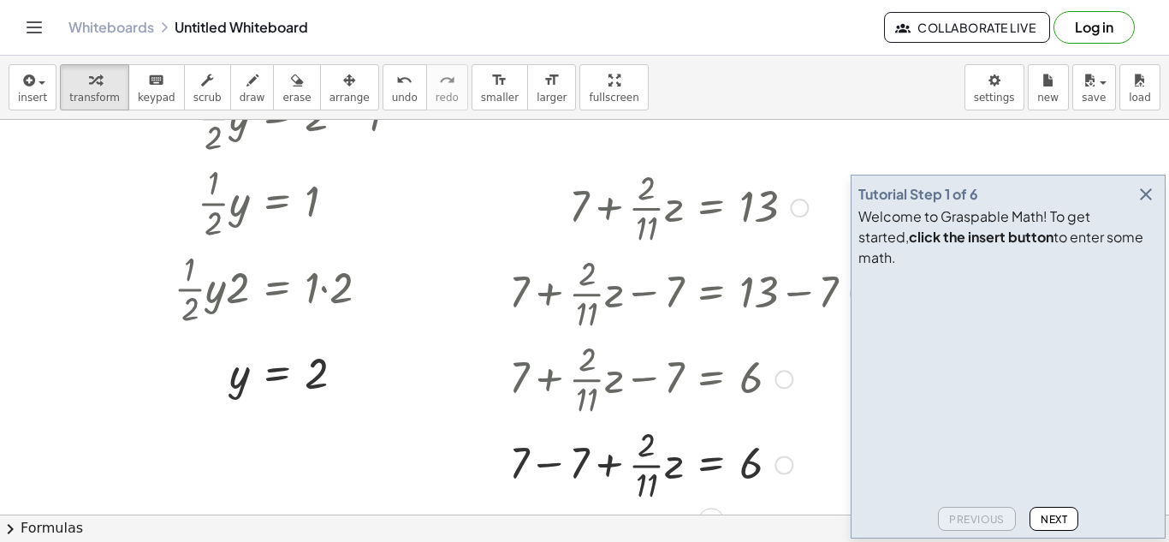
click at [555, 451] on div at bounding box center [689, 463] width 376 height 86
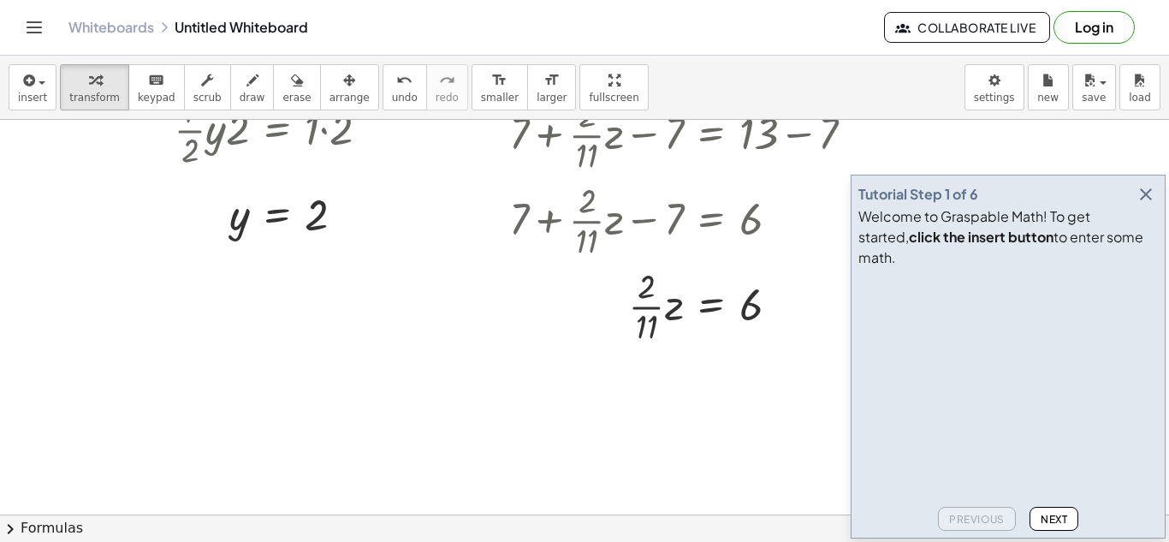
scroll to position [419, 0]
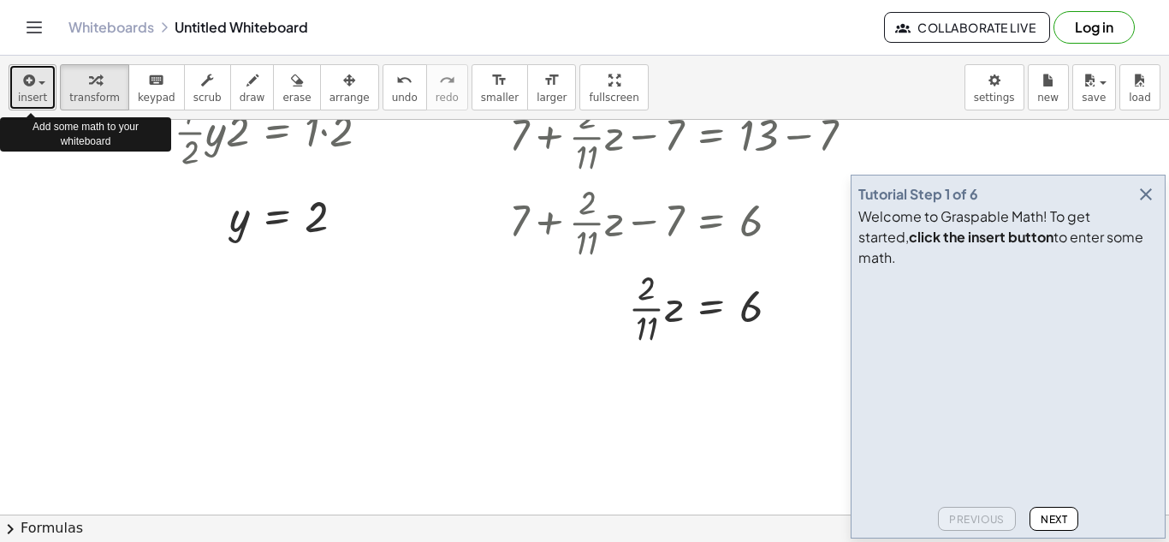
click at [46, 91] on button "insert" at bounding box center [33, 87] width 48 height 46
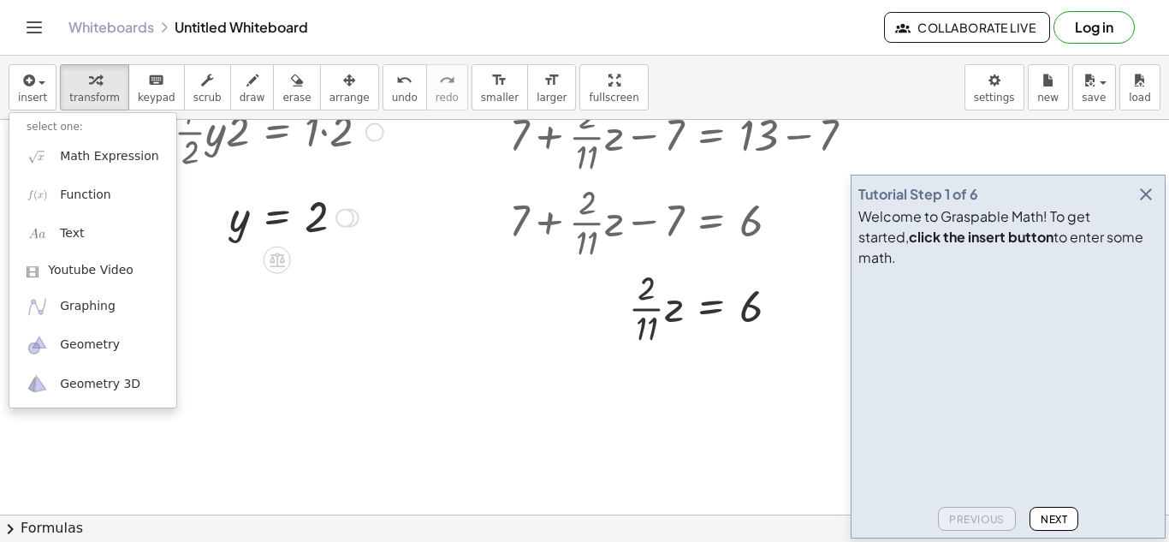
click at [245, 163] on div at bounding box center [251, 131] width 342 height 86
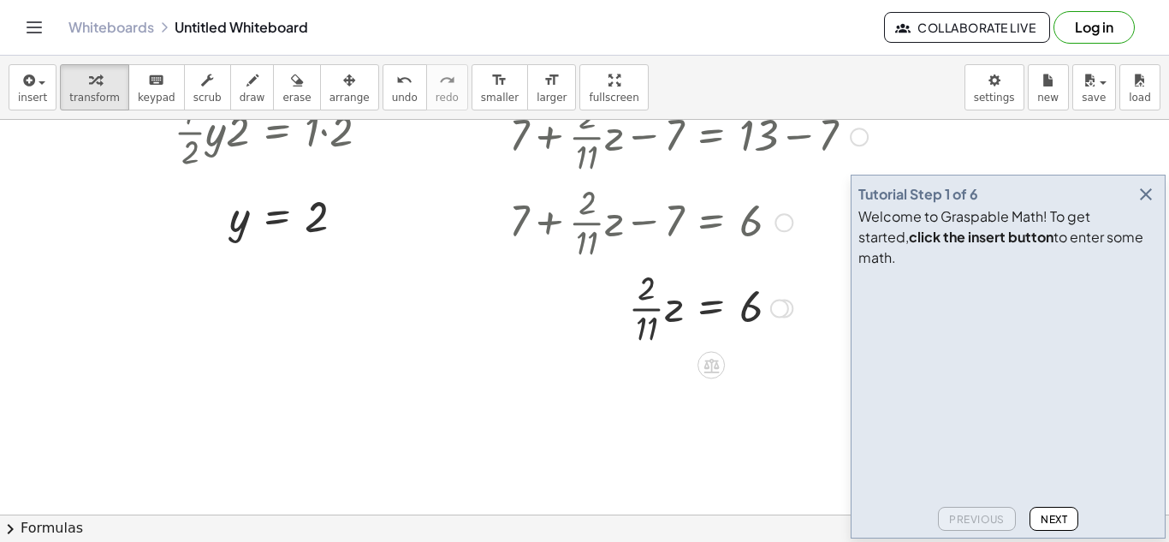
click at [721, 302] on div at bounding box center [689, 307] width 376 height 86
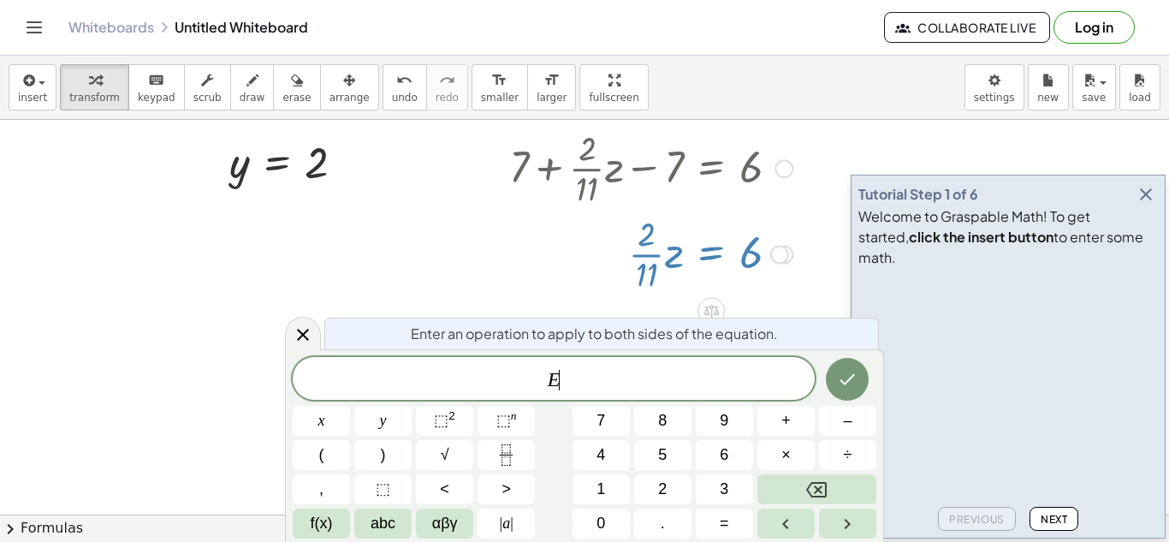
scroll to position [502, 0]
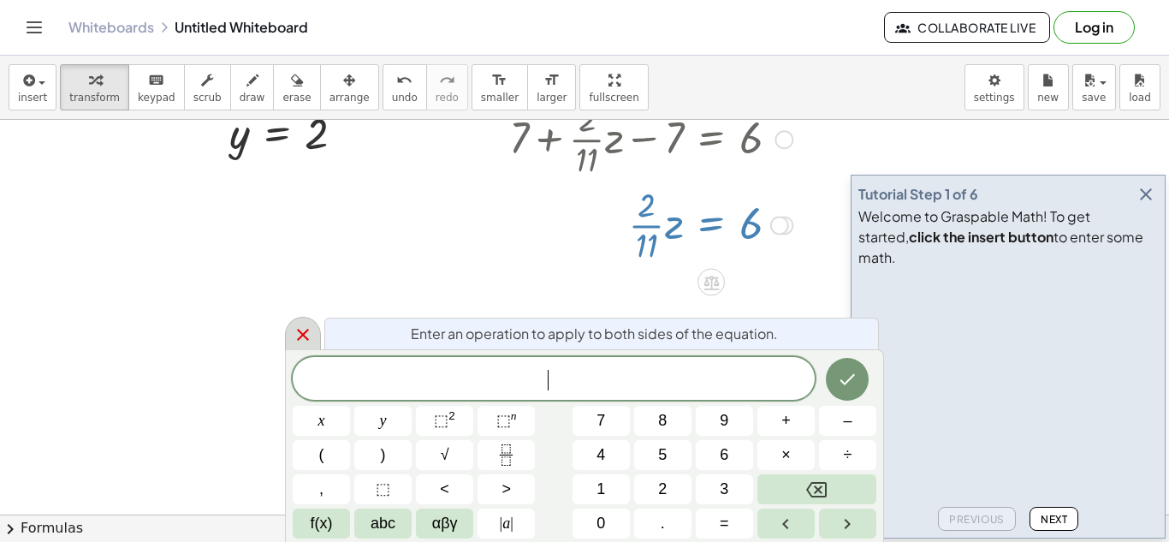
click at [306, 335] on icon at bounding box center [303, 334] width 21 height 21
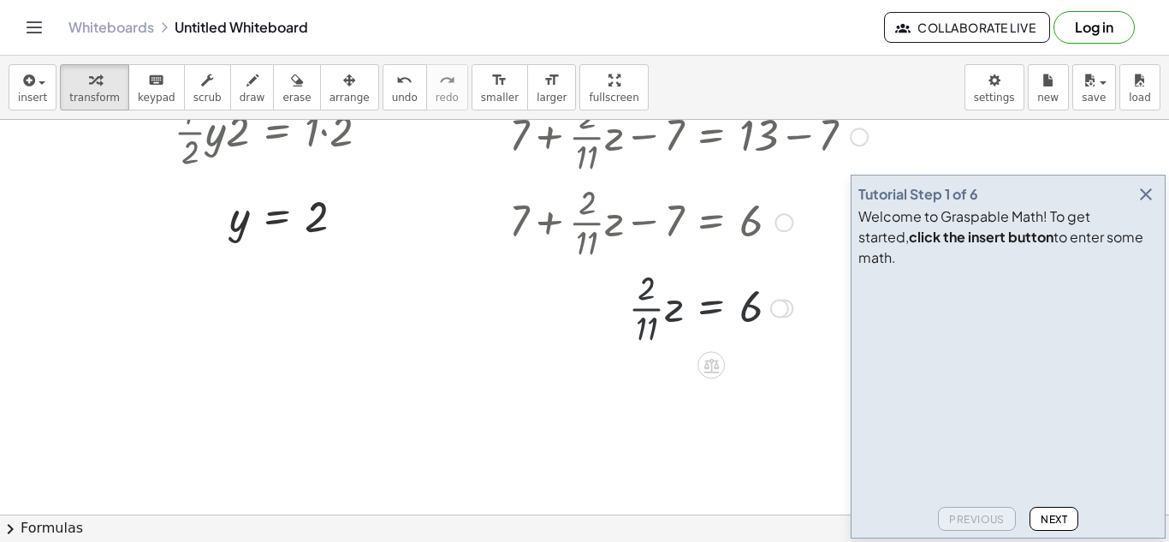
scroll to position [419, 0]
click at [710, 302] on div at bounding box center [689, 307] width 376 height 86
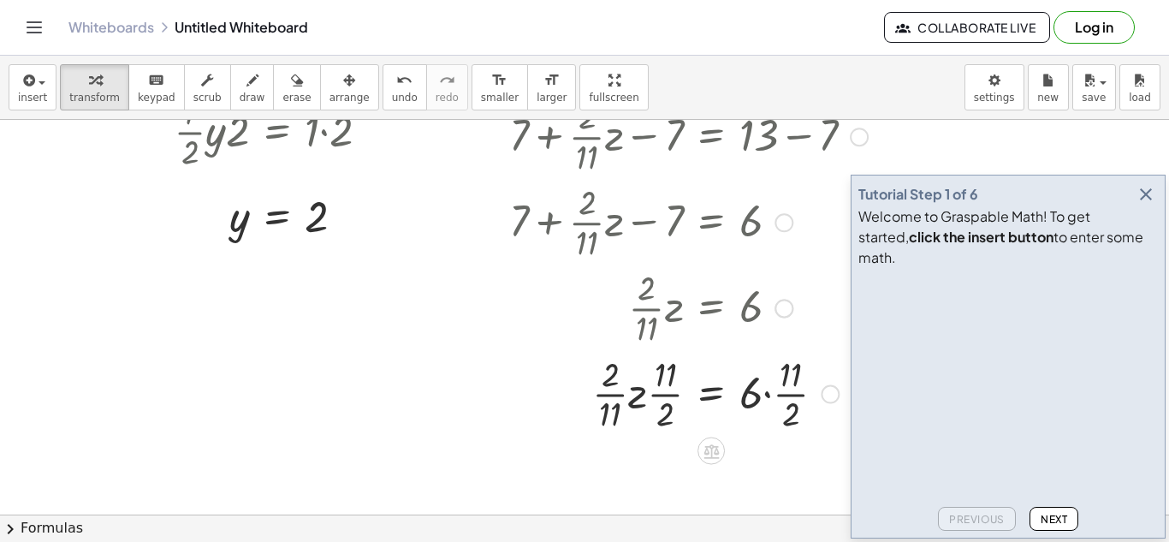
click at [780, 394] on div at bounding box center [689, 393] width 376 height 86
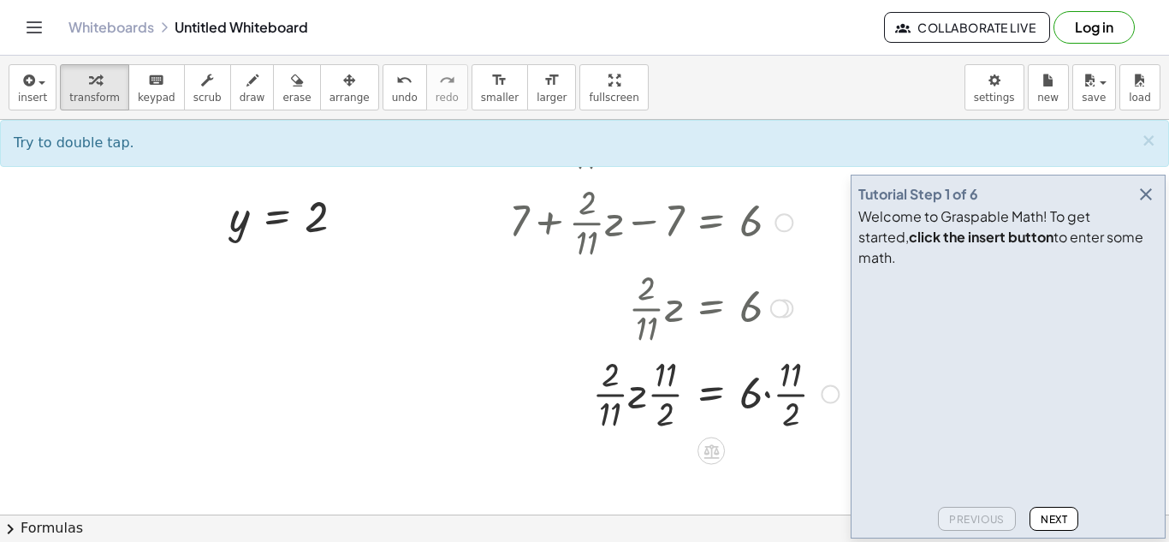
click at [770, 397] on div at bounding box center [689, 393] width 376 height 86
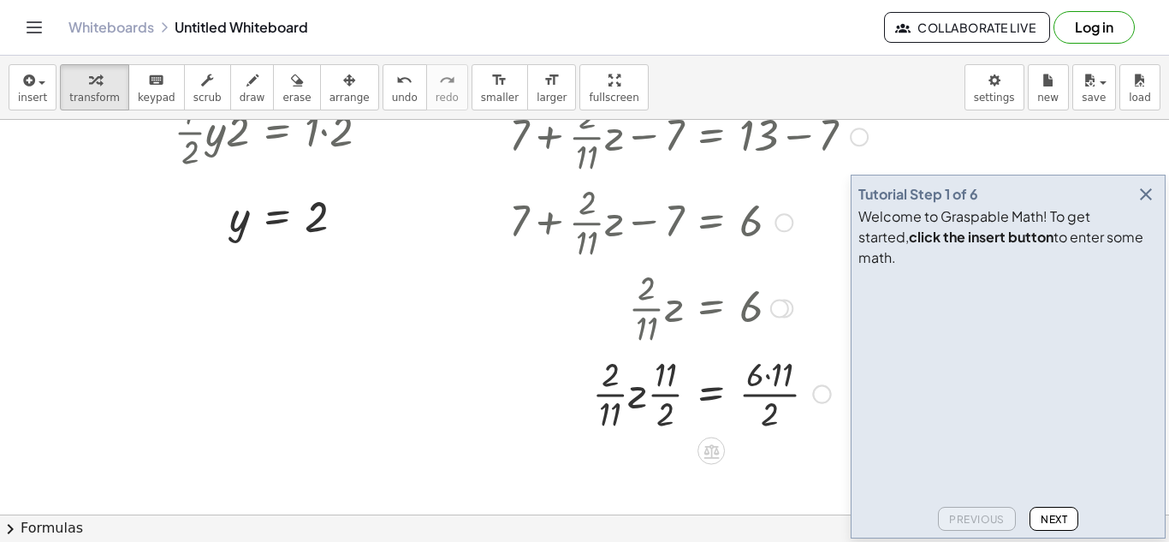
click at [770, 393] on div at bounding box center [689, 393] width 376 height 86
click at [772, 383] on div at bounding box center [689, 393] width 376 height 86
click at [761, 398] on div at bounding box center [689, 393] width 376 height 86
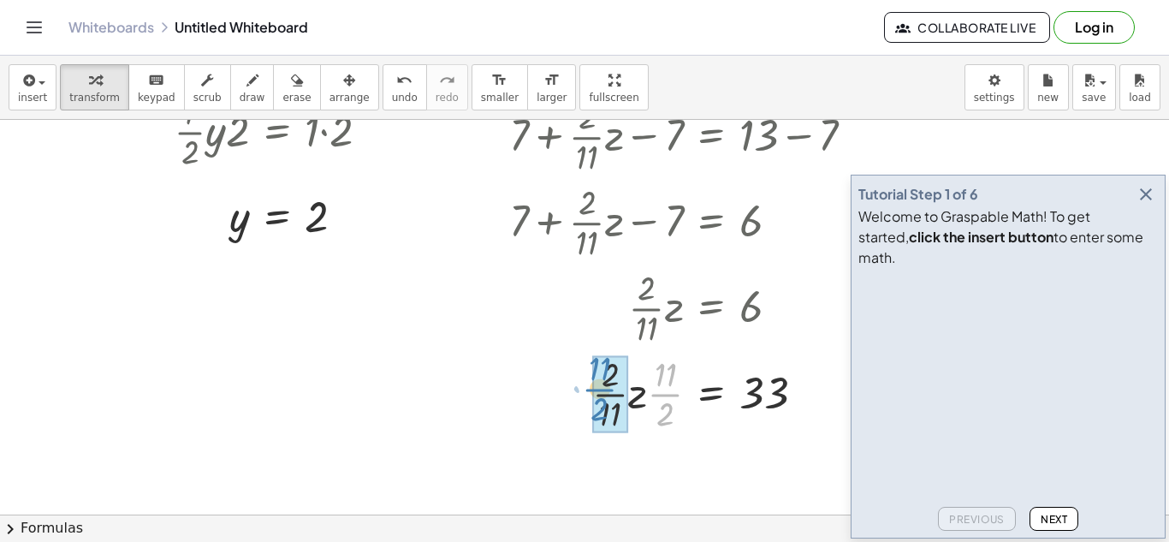
drag, startPoint x: 668, startPoint y: 397, endPoint x: 609, endPoint y: 393, distance: 60.1
click at [633, 383] on div at bounding box center [689, 393] width 376 height 86
click at [633, 410] on div at bounding box center [689, 393] width 376 height 86
click at [642, 398] on div at bounding box center [689, 393] width 376 height 86
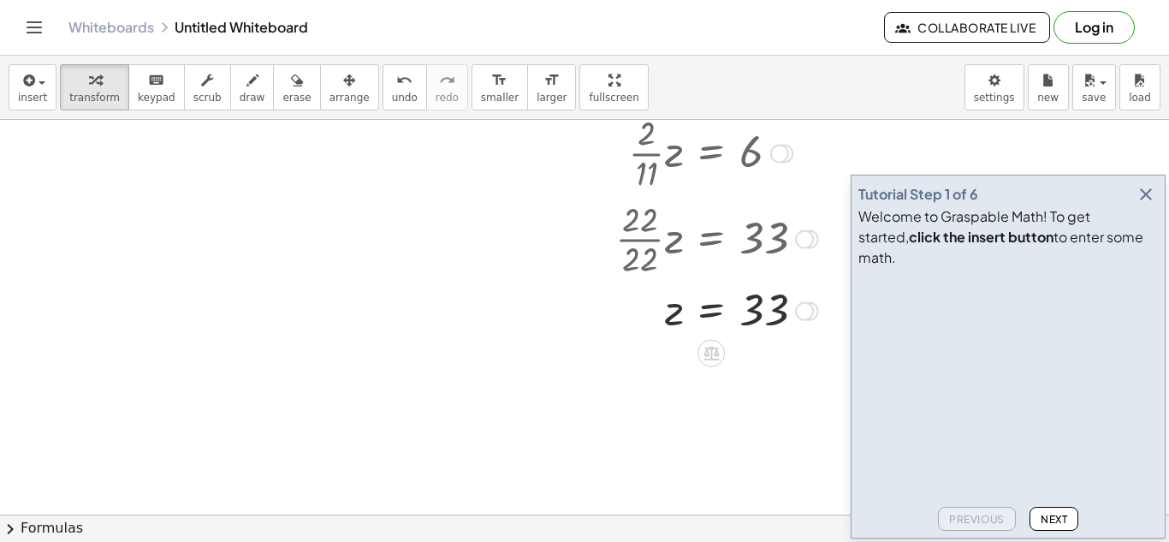
scroll to position [579, 0]
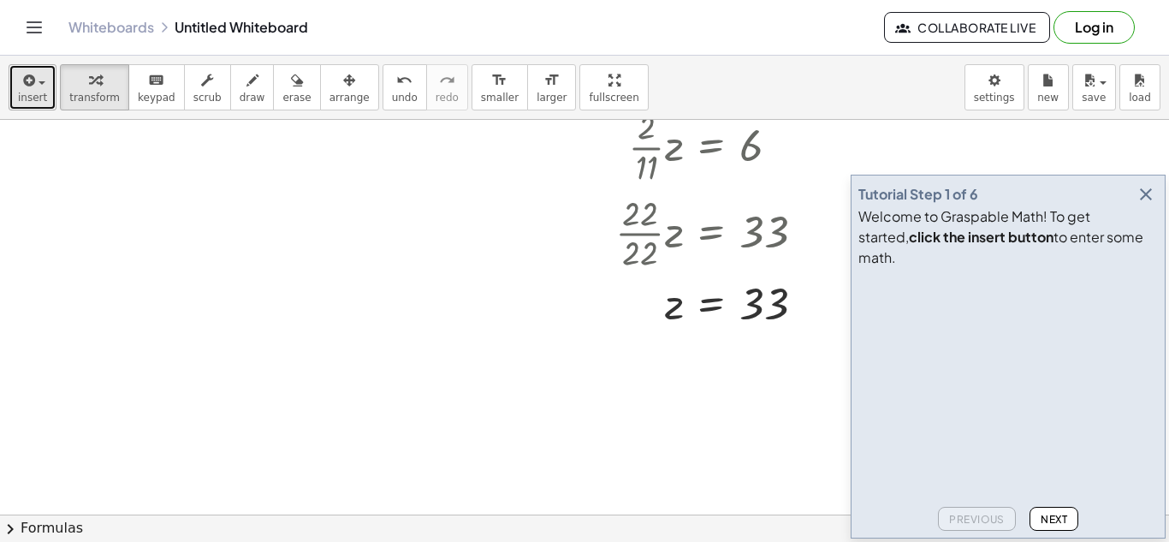
click at [45, 88] on button "insert" at bounding box center [33, 87] width 48 height 46
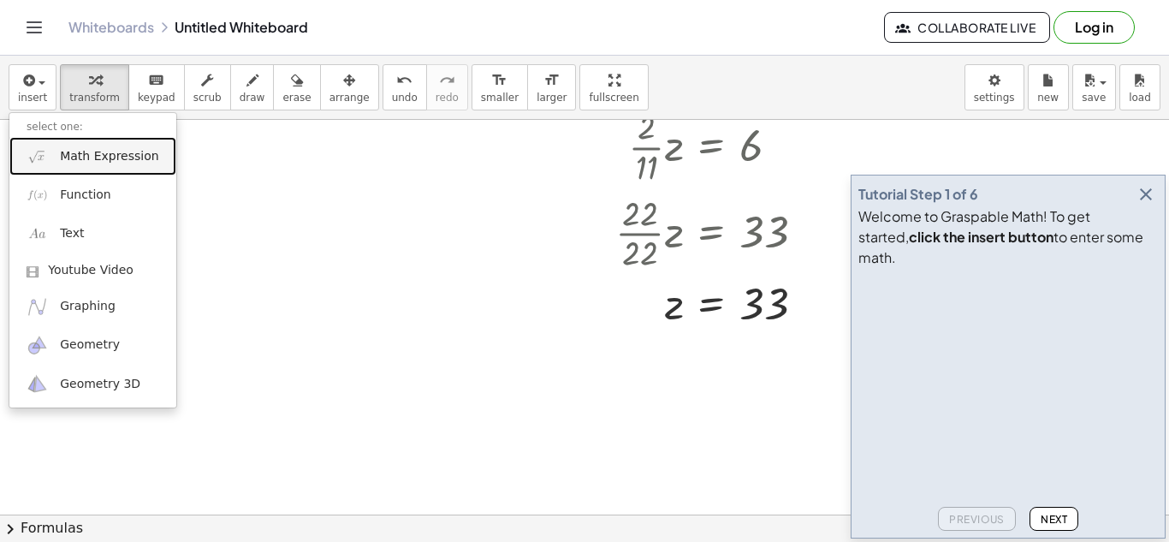
click at [118, 166] on link "Math Expression" at bounding box center [92, 156] width 167 height 39
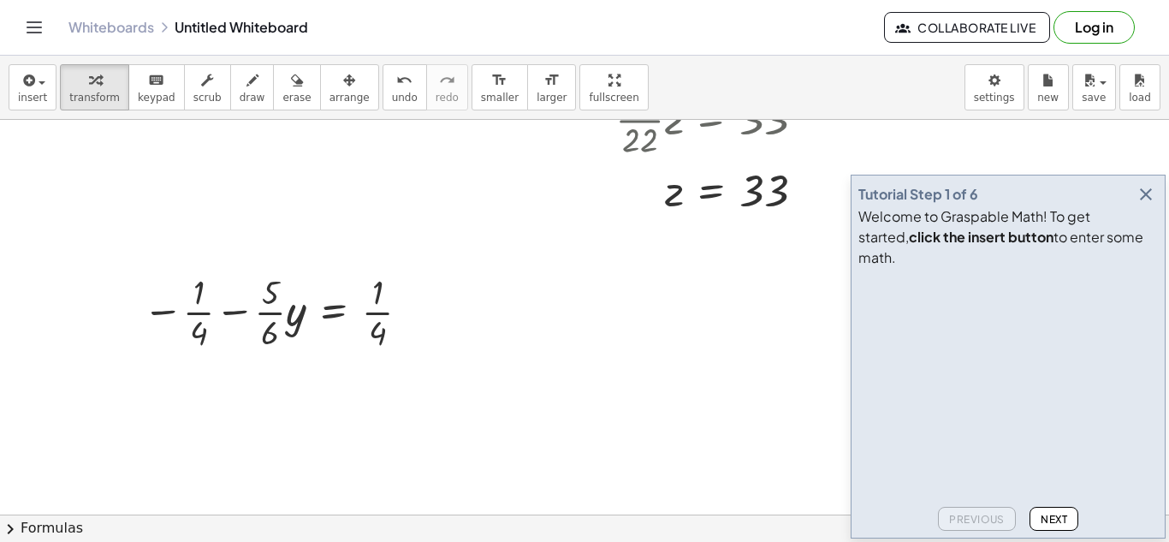
scroll to position [698, 0]
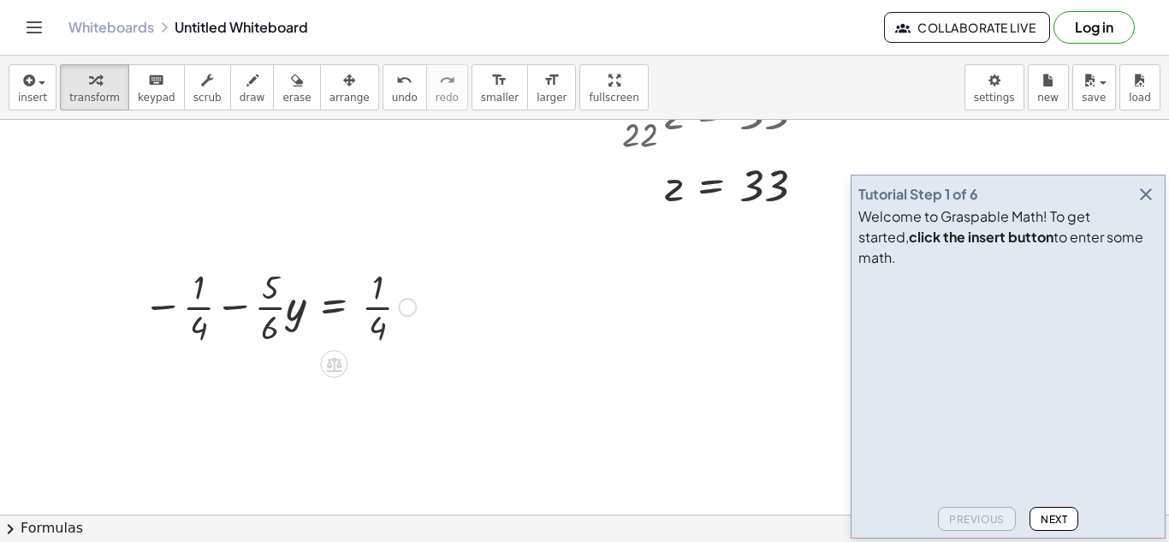
click at [334, 307] on div at bounding box center [279, 306] width 290 height 86
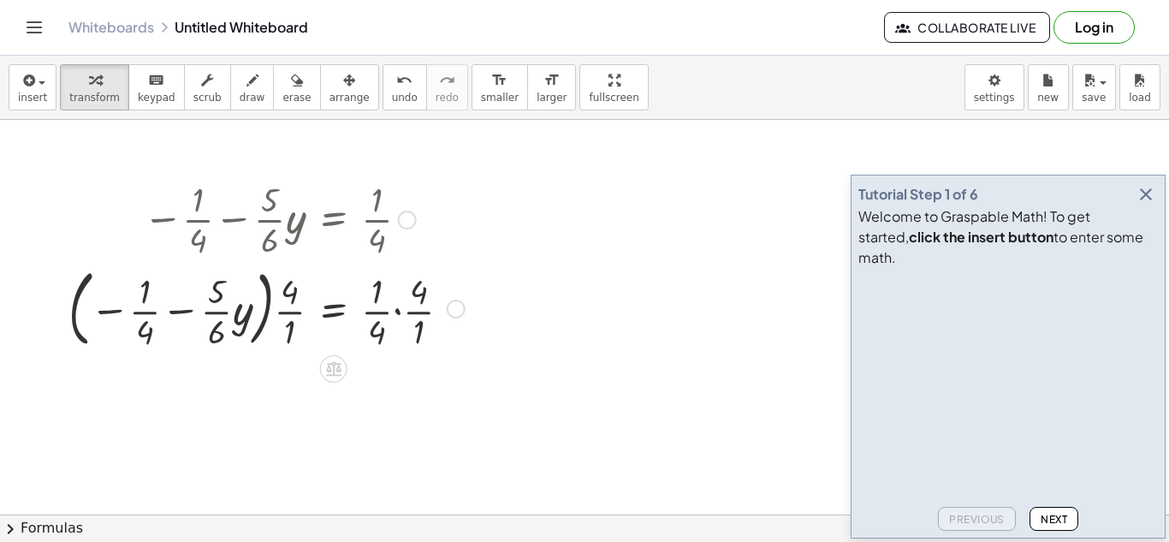
scroll to position [782, 0]
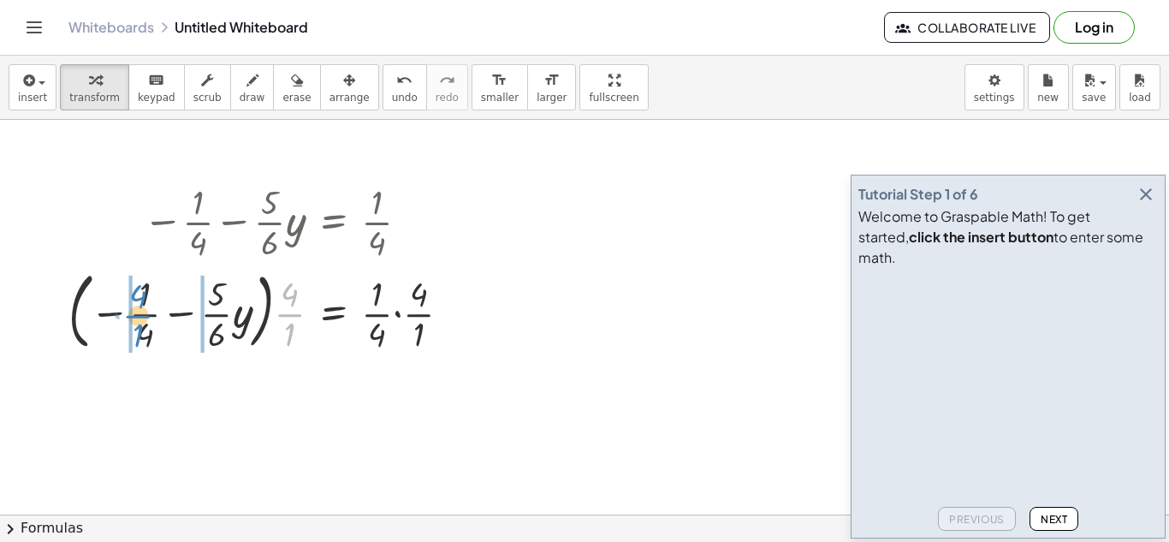
drag, startPoint x: 285, startPoint y: 312, endPoint x: 126, endPoint y: 312, distance: 159.2
click at [126, 312] on div at bounding box center [266, 310] width 413 height 92
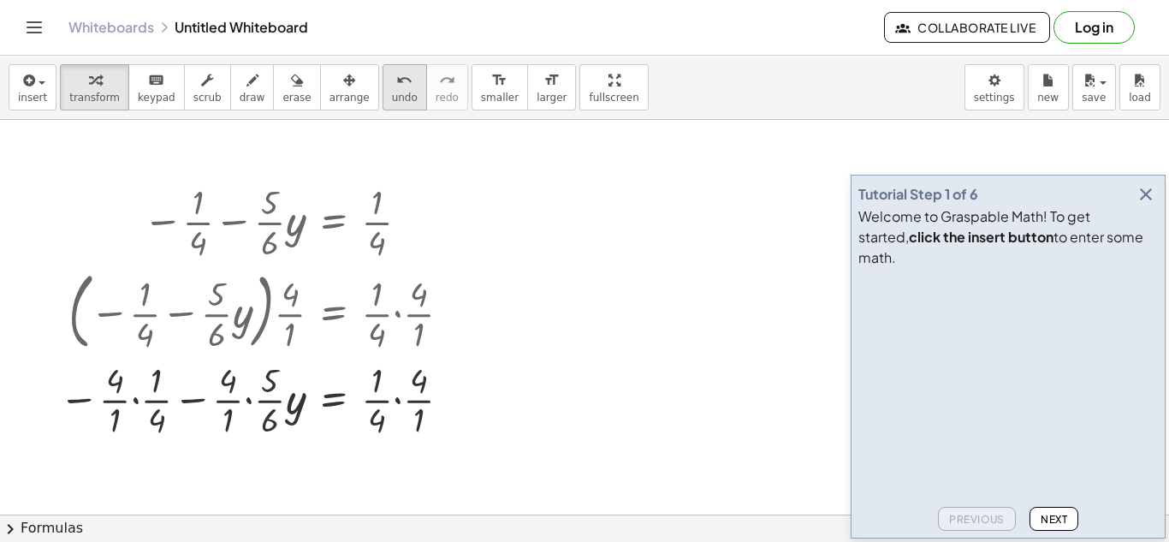
click at [383, 93] on button "undo undo" at bounding box center [405, 87] width 45 height 46
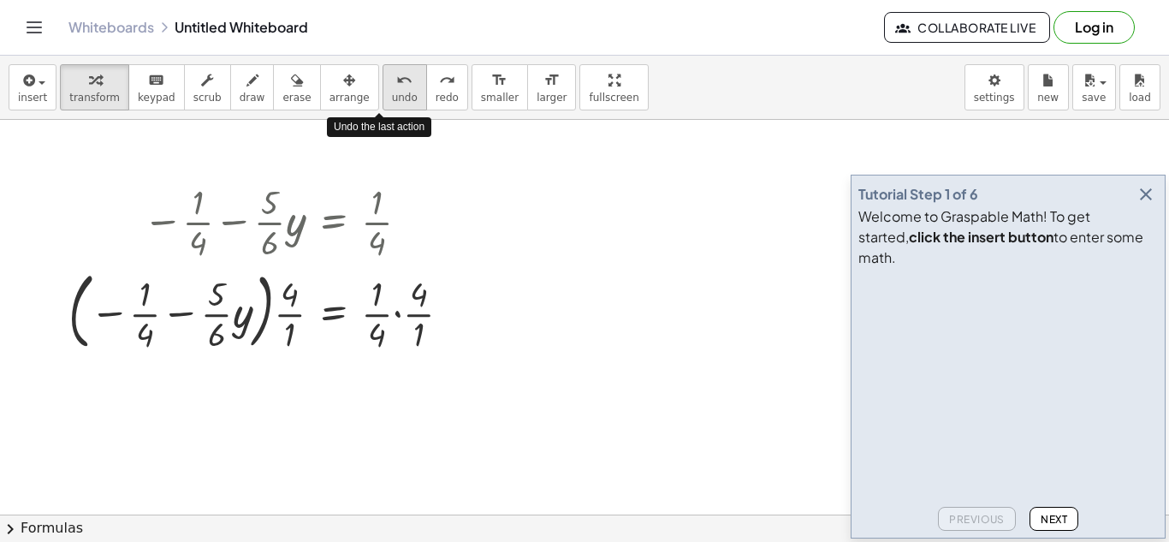
click at [383, 93] on button "undo undo" at bounding box center [405, 87] width 45 height 46
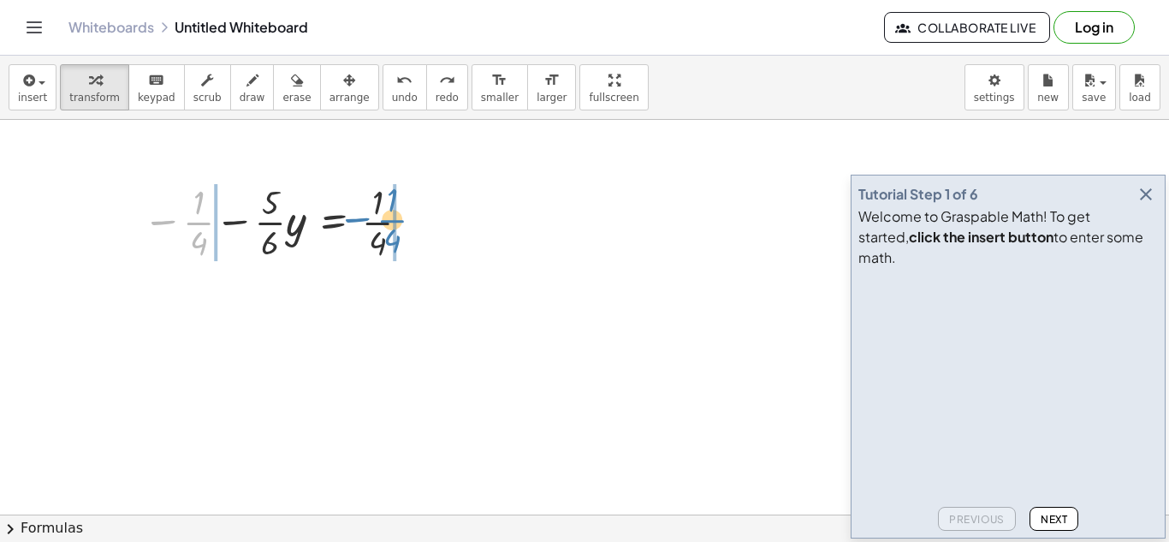
drag, startPoint x: 200, startPoint y: 222, endPoint x: 393, endPoint y: 217, distance: 192.6
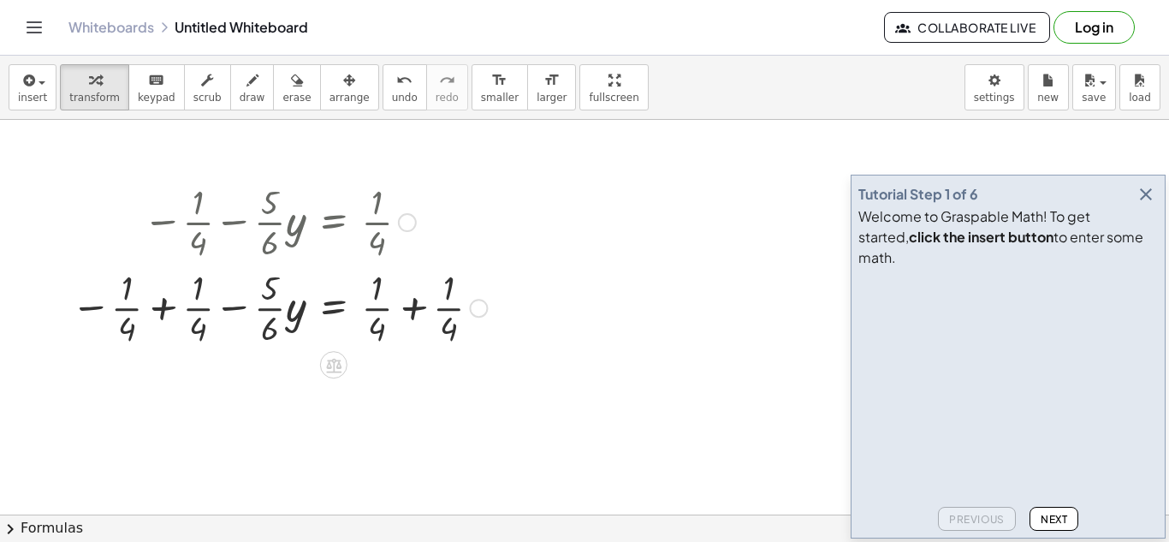
click at [164, 311] on div at bounding box center [278, 307] width 433 height 86
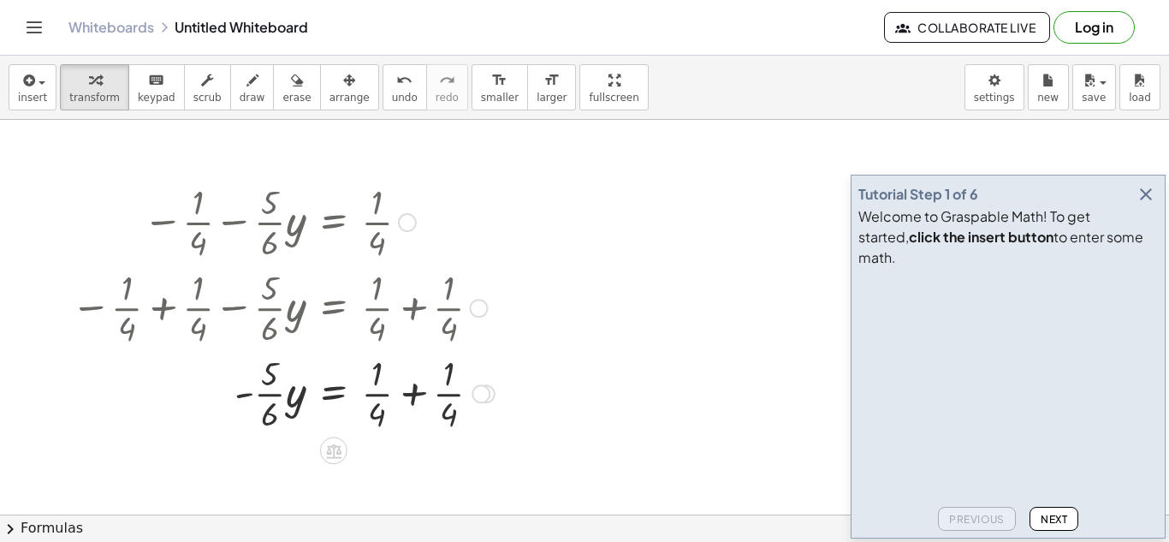
click at [416, 396] on div at bounding box center [282, 392] width 441 height 86
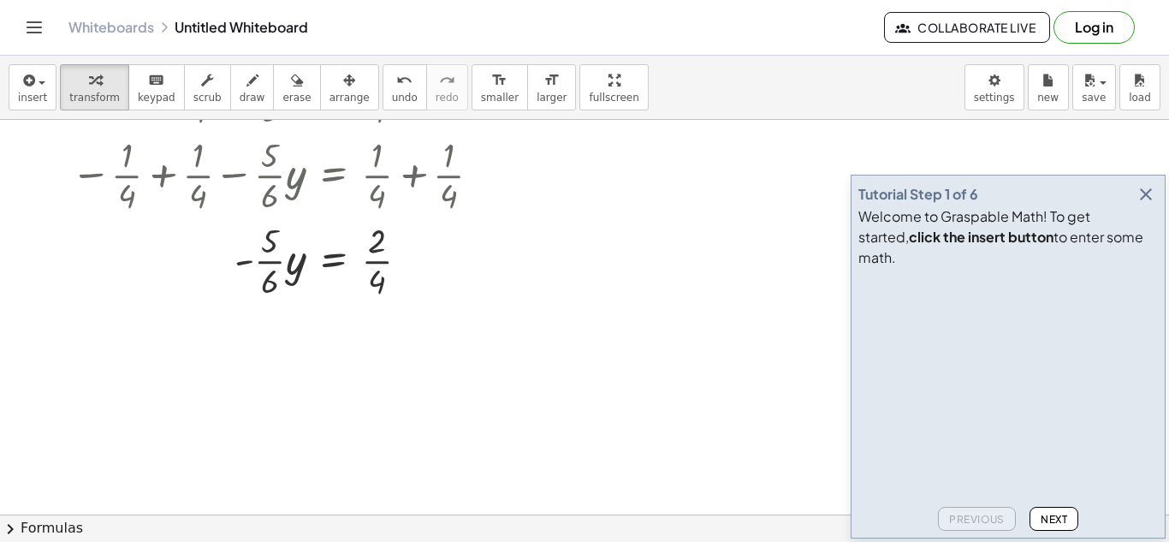
scroll to position [918, 0]
click at [332, 253] on div at bounding box center [278, 256] width 433 height 86
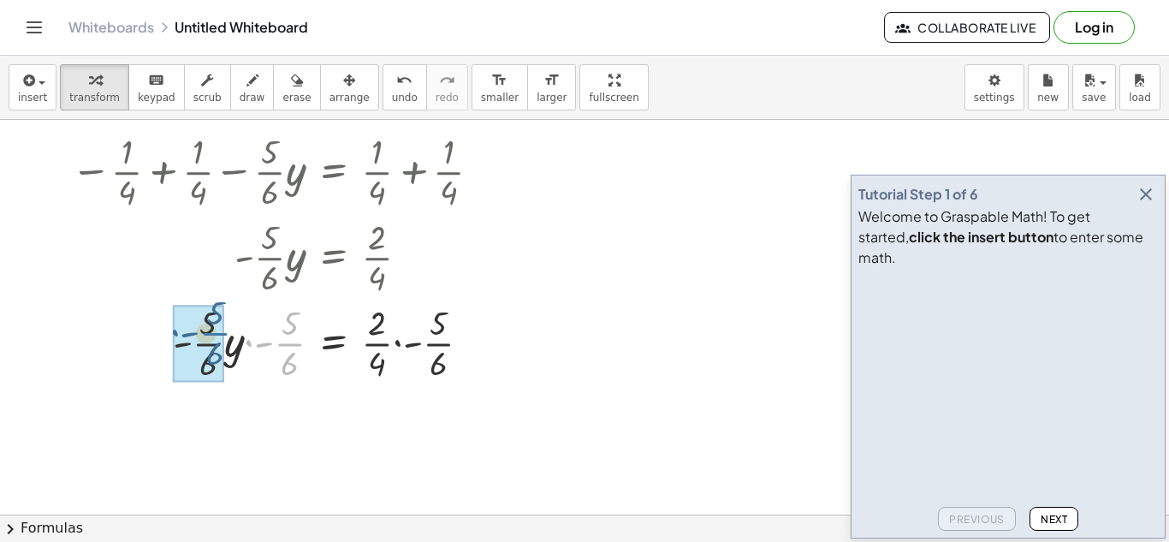
drag, startPoint x: 294, startPoint y: 342, endPoint x: 217, endPoint y: 334, distance: 77.5
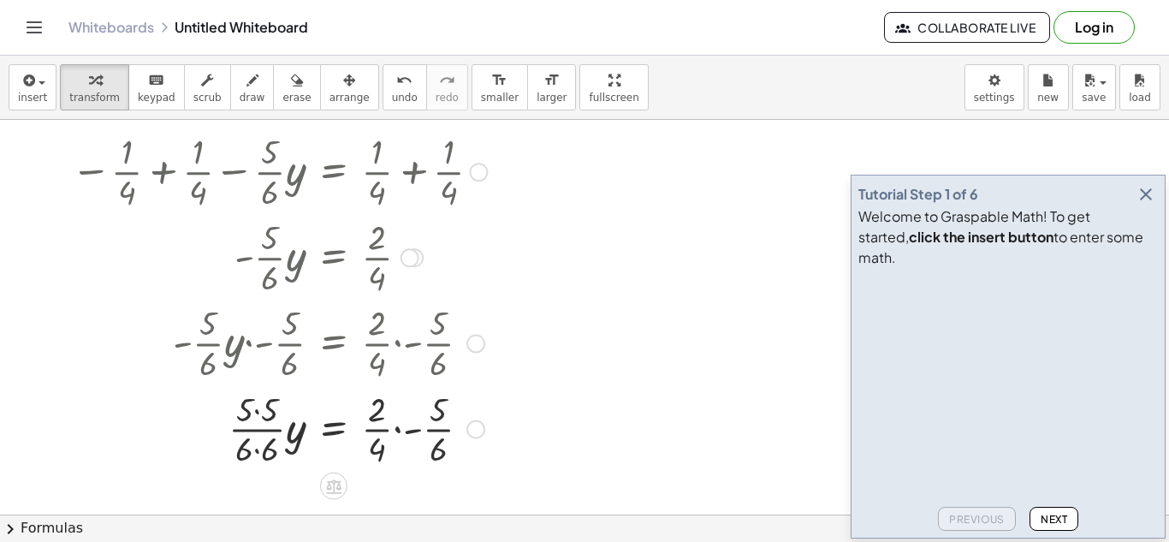
click at [259, 412] on div at bounding box center [278, 428] width 433 height 86
click at [252, 448] on div at bounding box center [278, 428] width 433 height 86
click at [253, 454] on div at bounding box center [278, 428] width 433 height 86
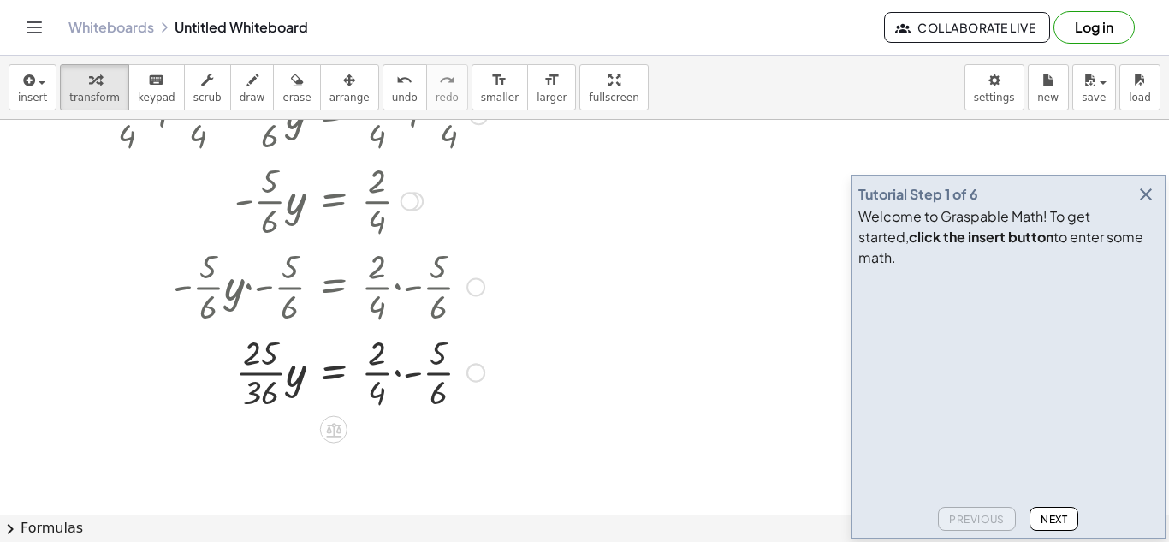
scroll to position [980, 0]
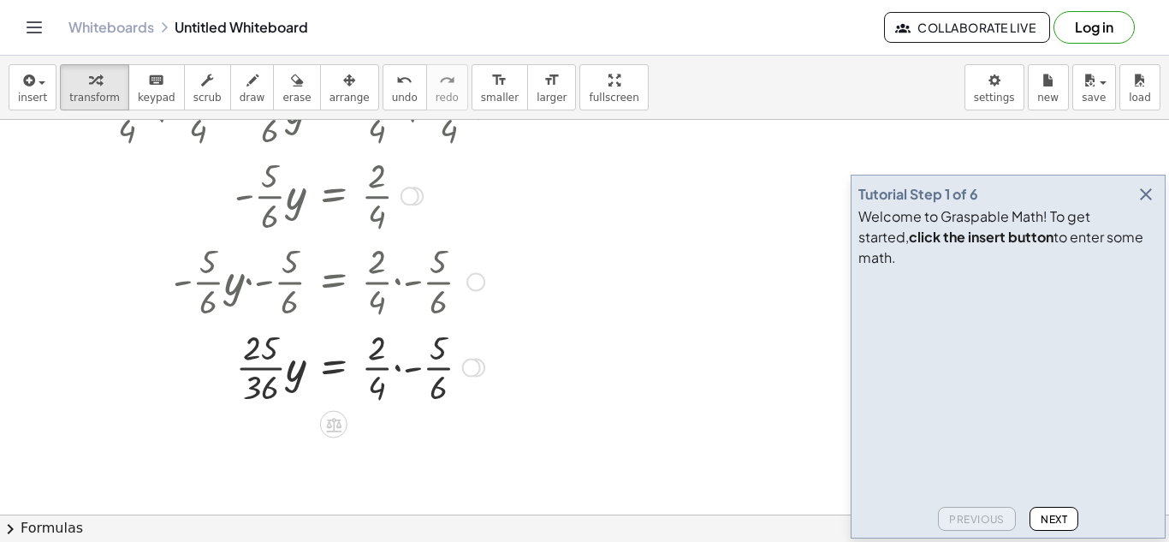
click at [266, 369] on div at bounding box center [278, 367] width 433 height 86
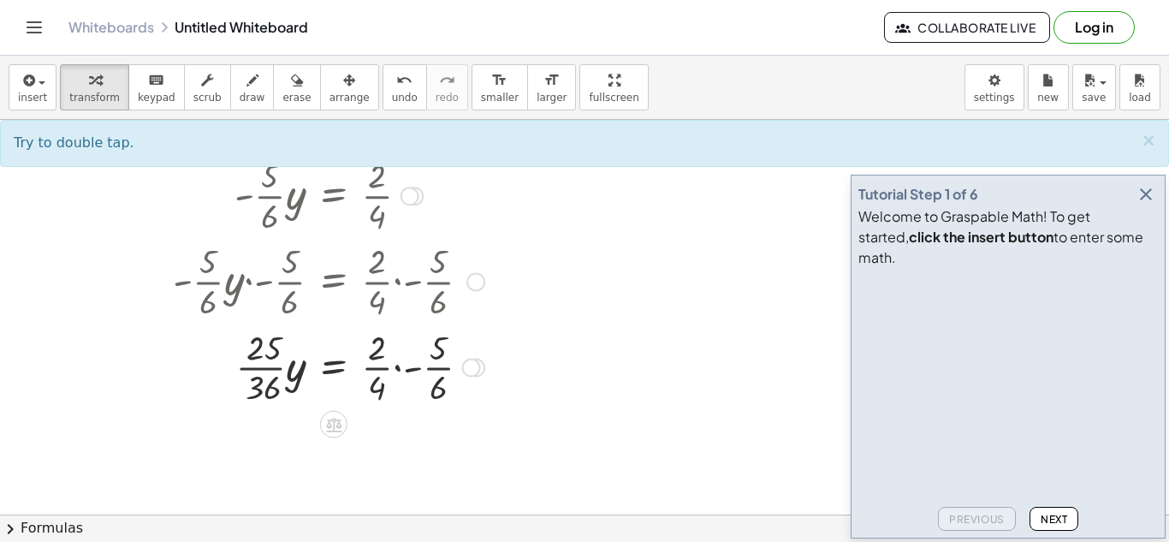
click at [266, 369] on div at bounding box center [278, 367] width 433 height 86
click at [392, 86] on div "undo" at bounding box center [405, 79] width 26 height 21
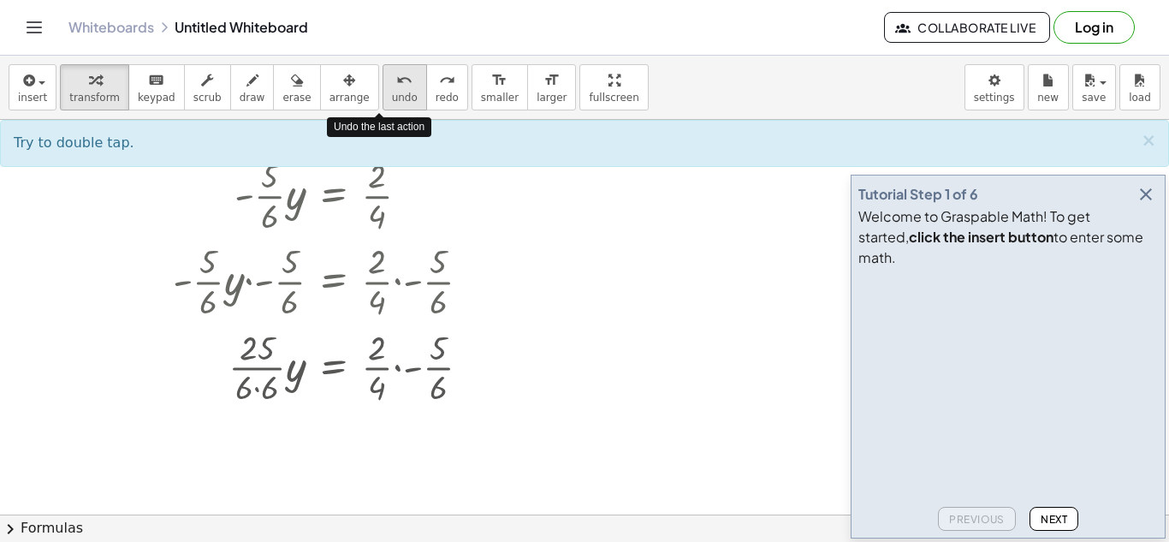
click at [392, 86] on div "undo" at bounding box center [405, 79] width 26 height 21
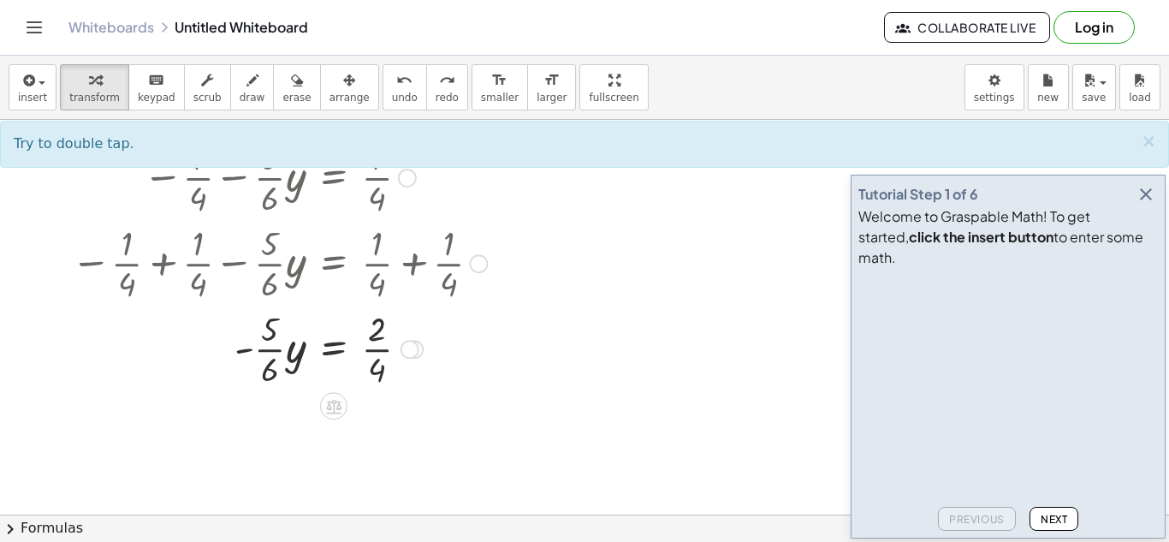
scroll to position [833, 0]
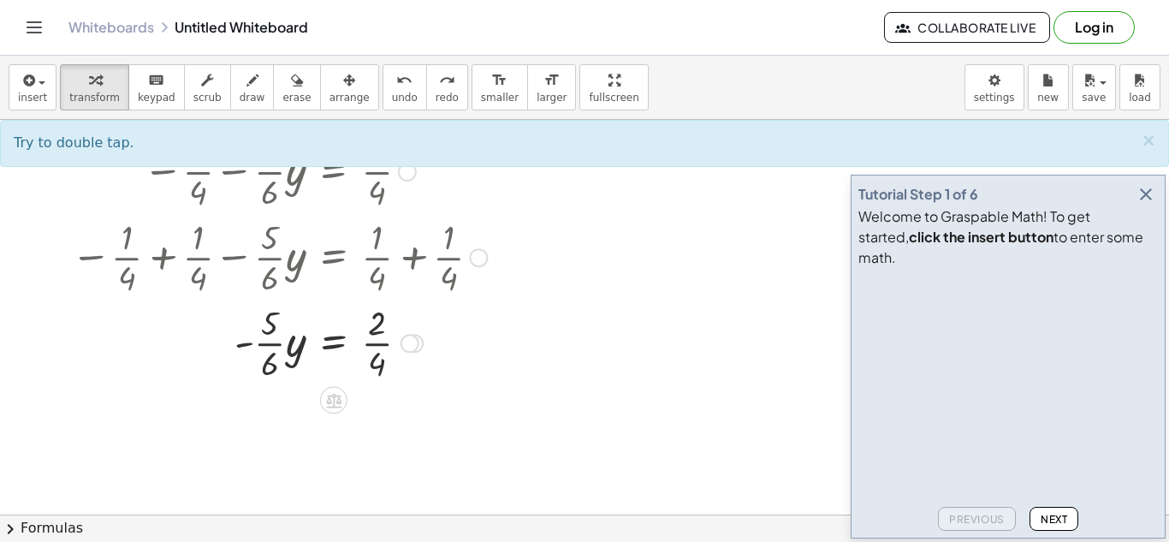
click at [336, 348] on div at bounding box center [279, 342] width 311 height 86
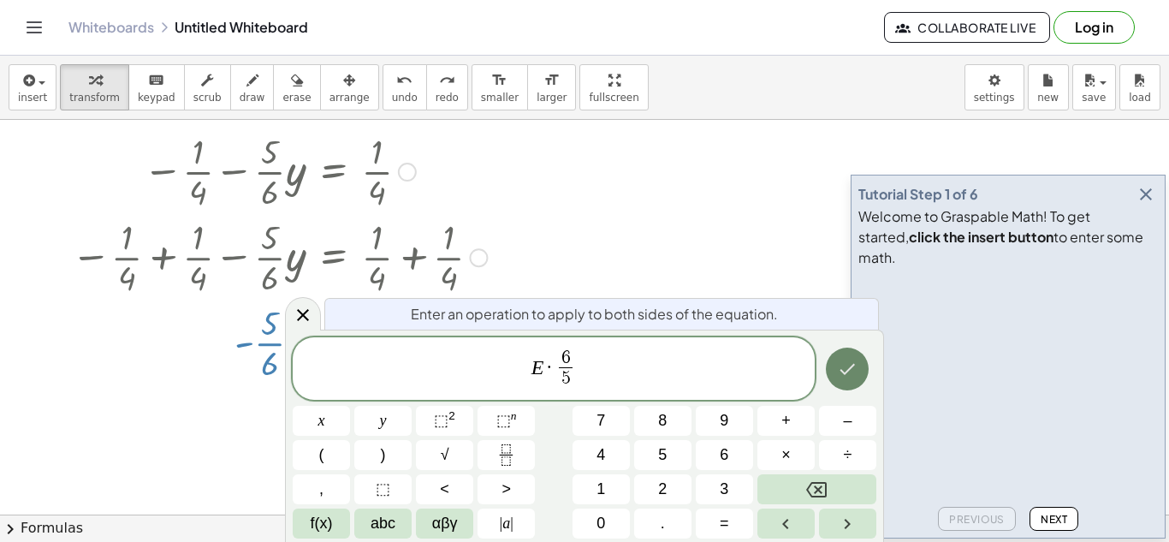
click at [845, 364] on icon "Done" at bounding box center [847, 369] width 21 height 21
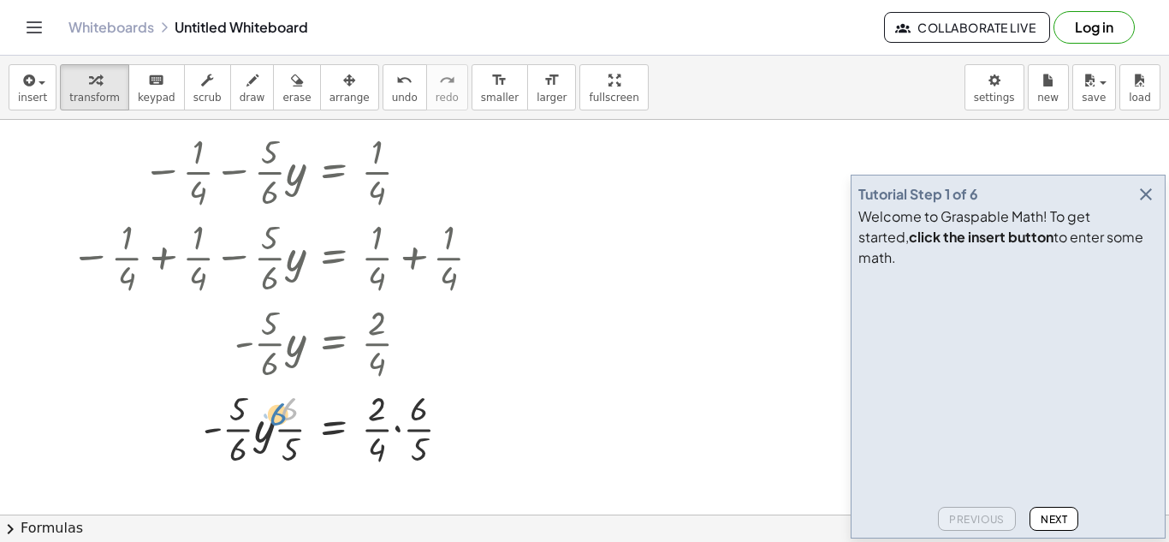
click at [299, 420] on div at bounding box center [278, 427] width 433 height 86
drag, startPoint x: 295, startPoint y: 433, endPoint x: 247, endPoint y: 429, distance: 49.0
click at [259, 411] on div at bounding box center [278, 427] width 433 height 86
click at [259, 452] on div at bounding box center [278, 427] width 433 height 86
click at [257, 427] on div at bounding box center [278, 427] width 433 height 86
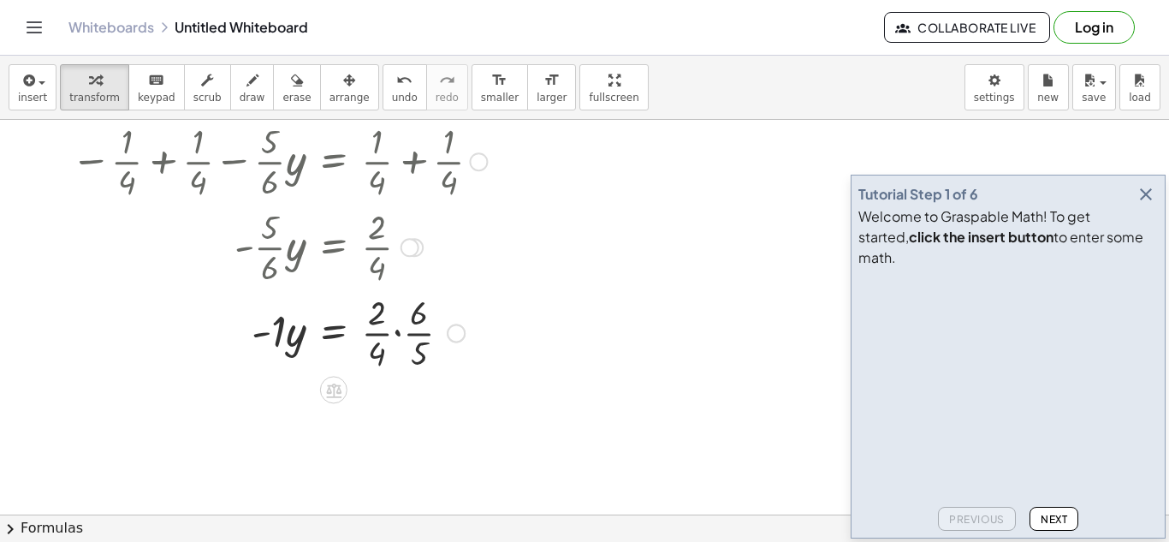
scroll to position [930, 0]
click at [399, 332] on div at bounding box center [278, 330] width 433 height 86
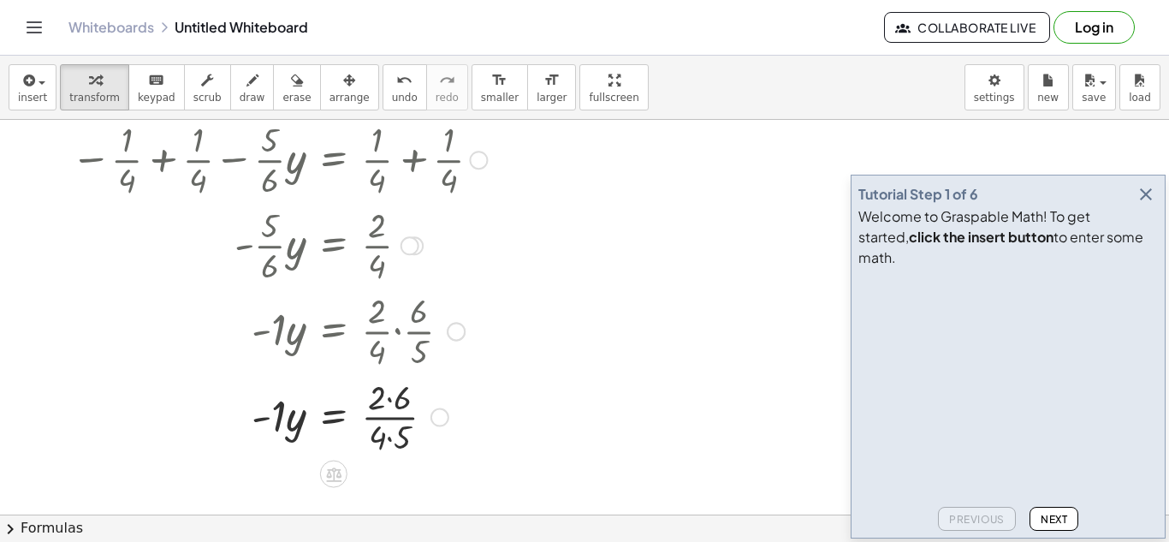
click at [387, 401] on div at bounding box center [278, 416] width 433 height 86
click at [393, 437] on div at bounding box center [278, 416] width 433 height 86
click at [378, 417] on div at bounding box center [278, 416] width 433 height 86
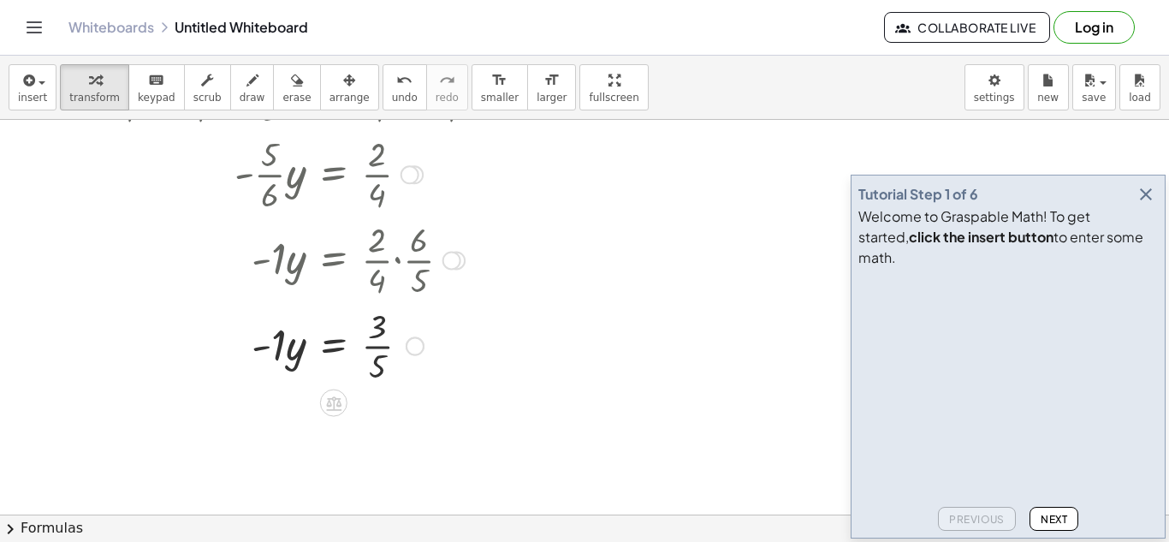
scroll to position [995, 0]
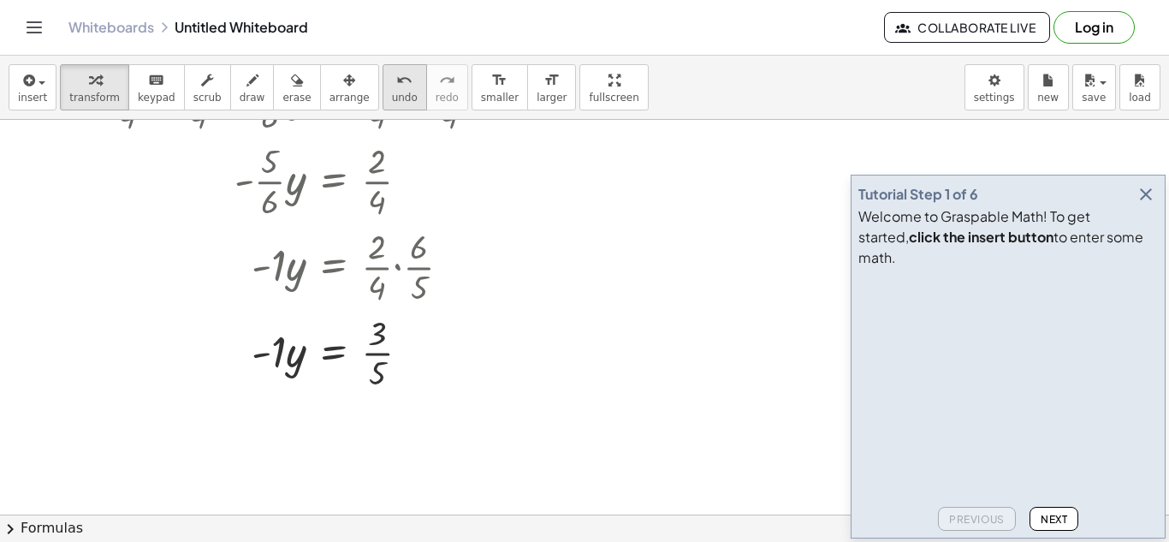
click at [396, 84] on icon "undo" at bounding box center [404, 80] width 16 height 21
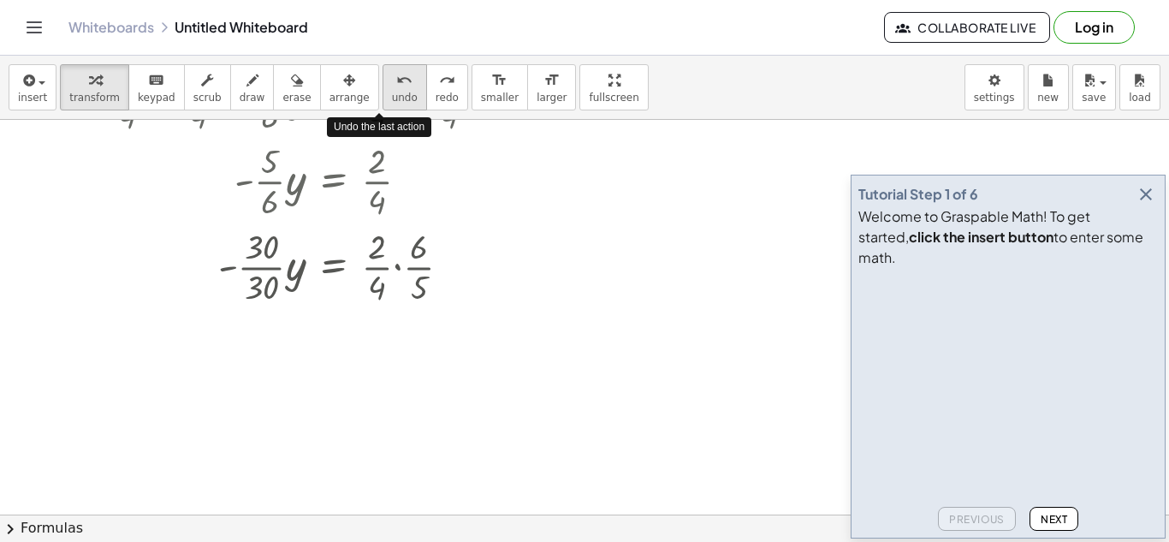
click at [396, 84] on icon "undo" at bounding box center [404, 80] width 16 height 21
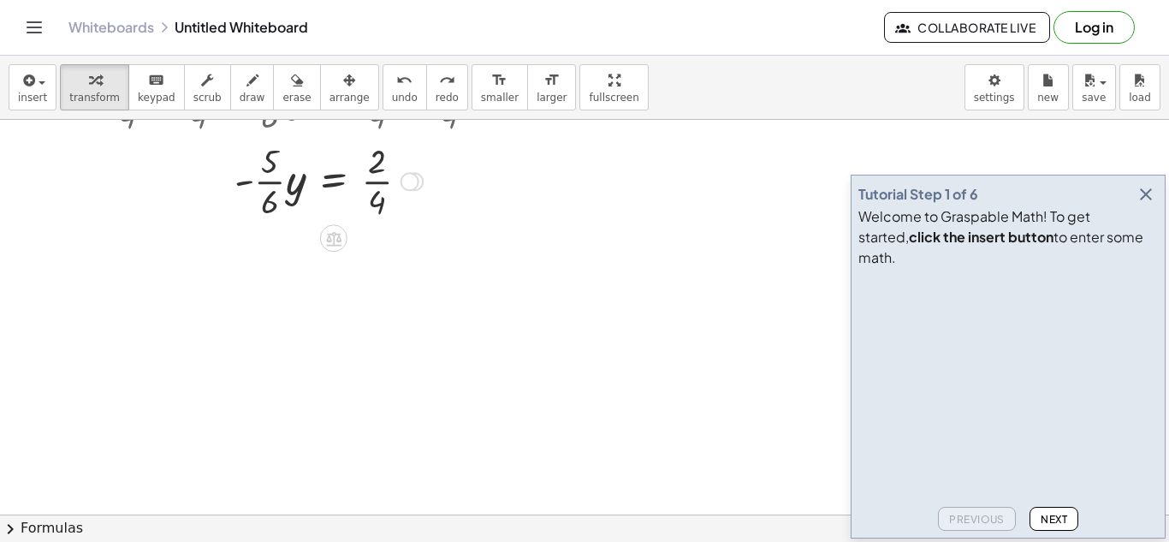
click at [354, 181] on div at bounding box center [273, 180] width 359 height 86
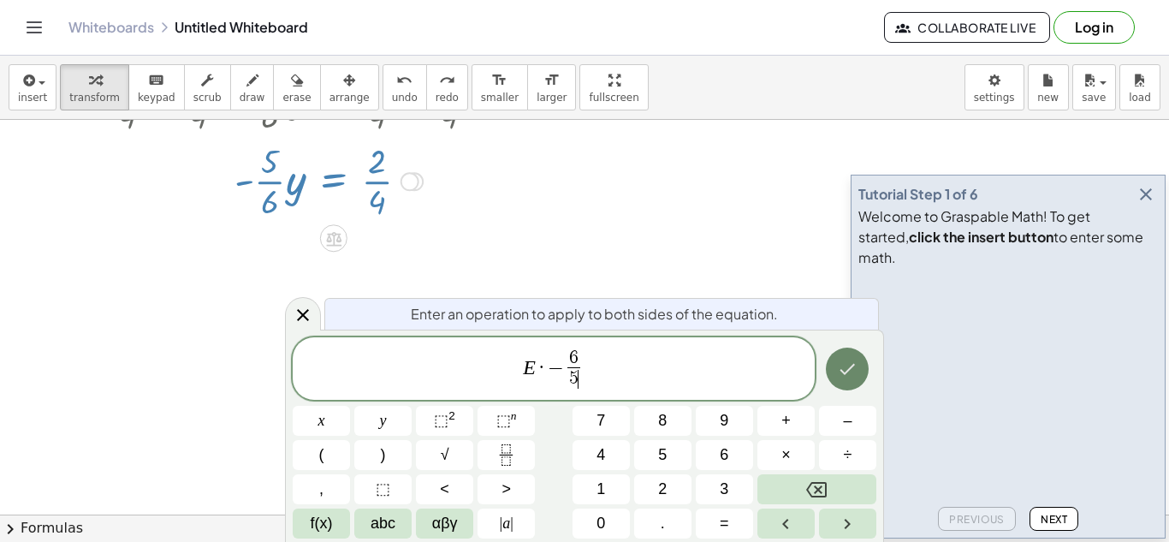
click at [835, 364] on button "Done" at bounding box center [847, 369] width 43 height 43
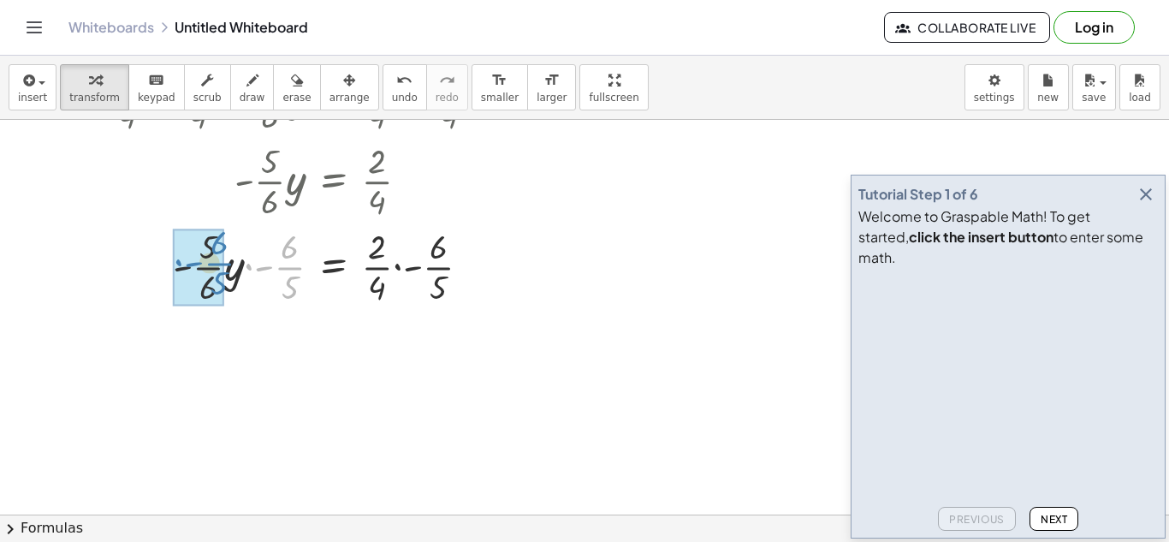
drag, startPoint x: 287, startPoint y: 264, endPoint x: 215, endPoint y: 259, distance: 72.0
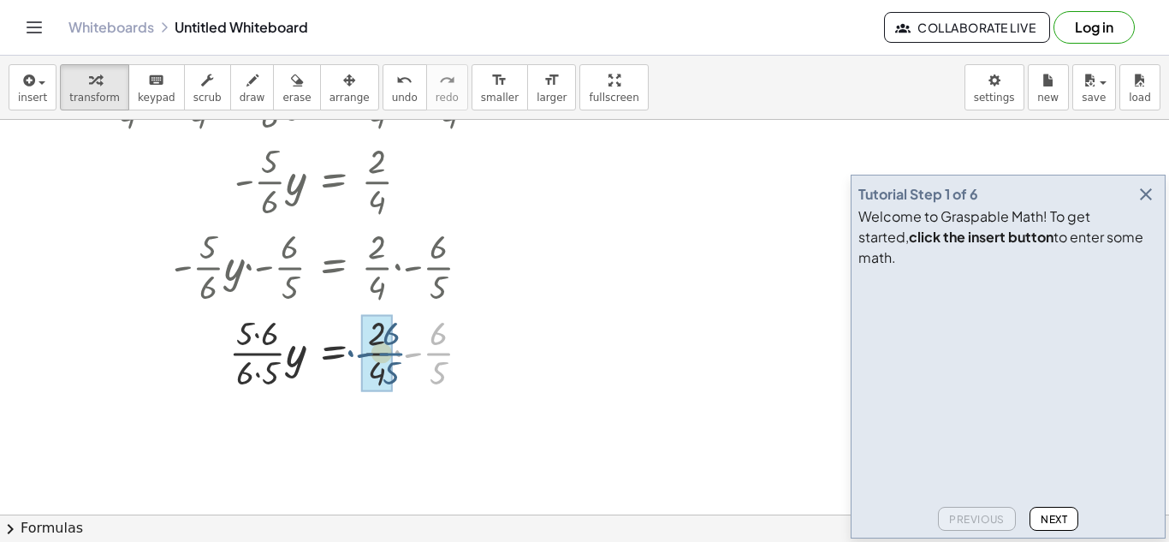
drag, startPoint x: 434, startPoint y: 355, endPoint x: 385, endPoint y: 355, distance: 48.8
click at [409, 342] on div at bounding box center [278, 352] width 433 height 86
click at [412, 371] on div at bounding box center [278, 352] width 433 height 86
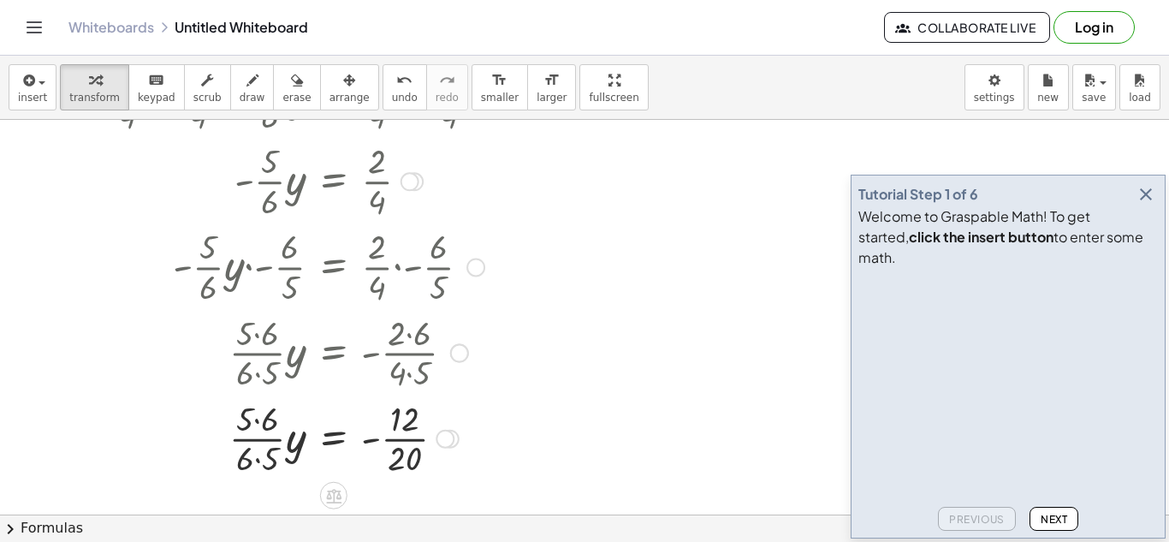
click at [256, 370] on div at bounding box center [279, 352] width 434 height 86
click at [259, 427] on div at bounding box center [278, 438] width 433 height 86
click at [262, 456] on div at bounding box center [278, 438] width 433 height 86
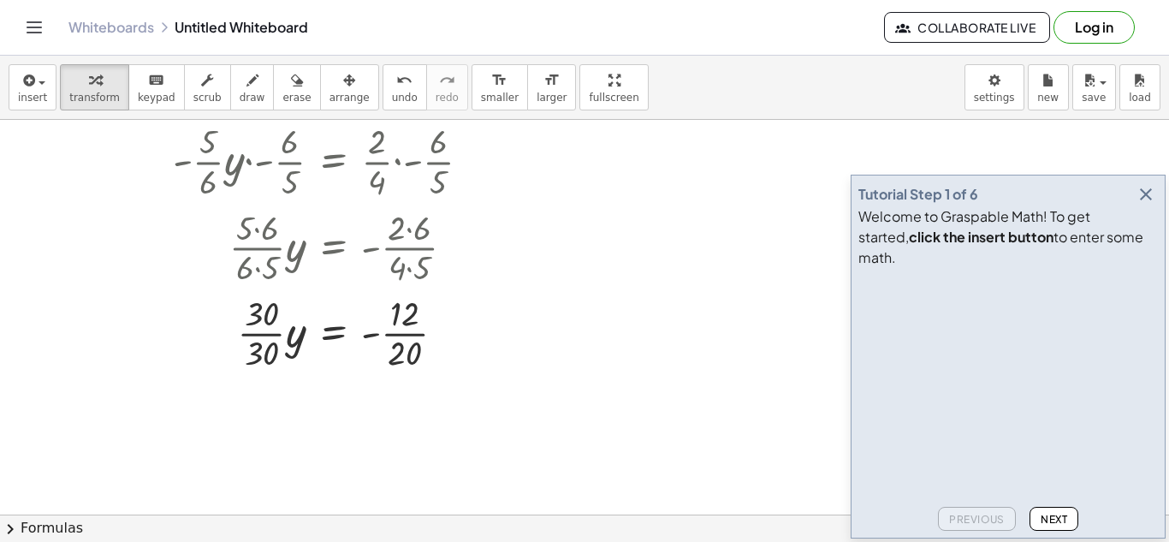
scroll to position [1100, 0]
click at [264, 336] on div at bounding box center [278, 332] width 433 height 86
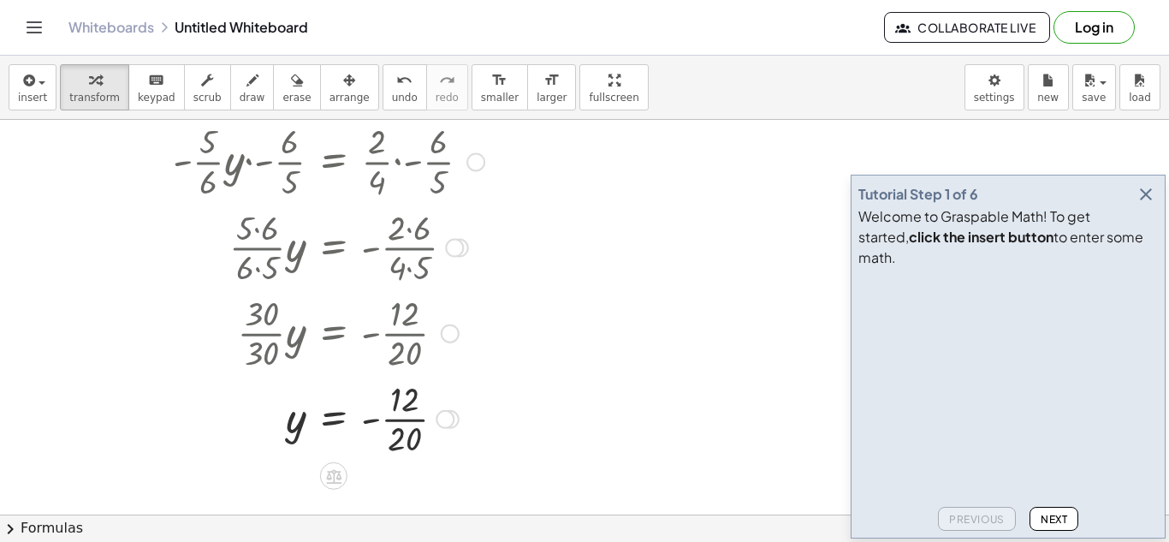
click at [405, 425] on div at bounding box center [278, 418] width 433 height 86
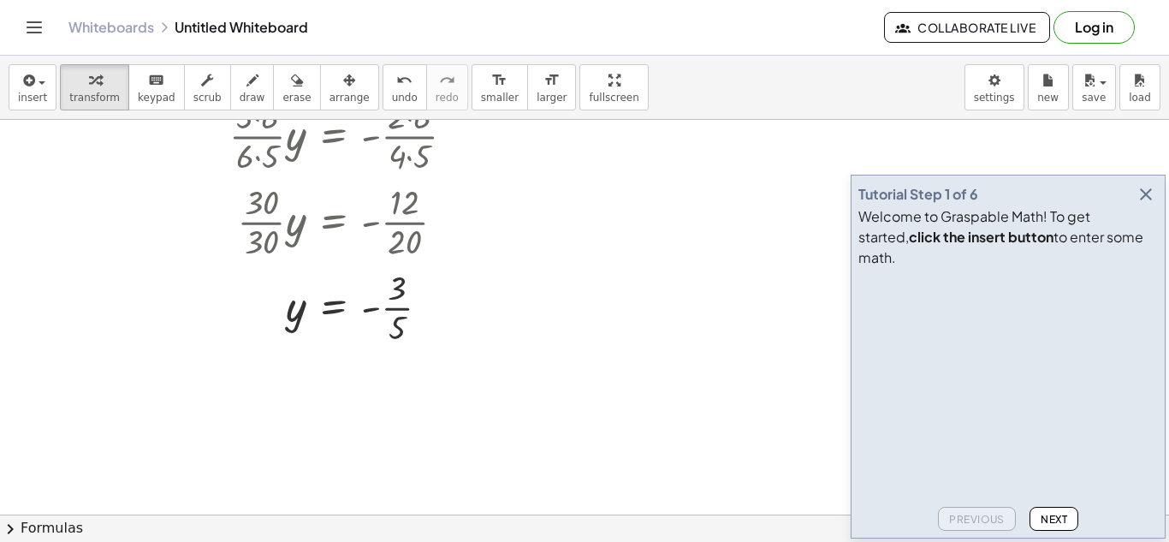
scroll to position [1215, 0]
